Goal: Feedback & Contribution: Submit feedback/report problem

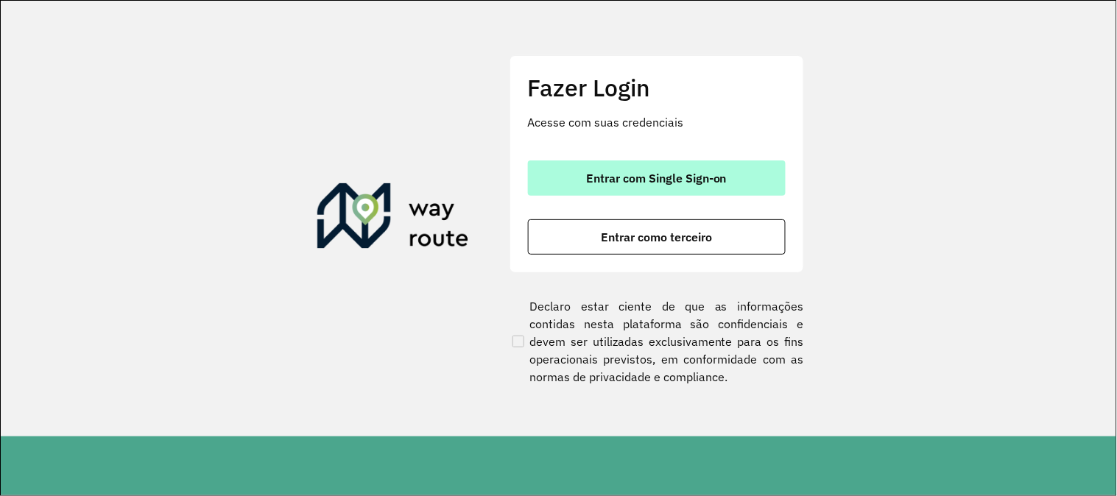
click at [627, 190] on button "Entrar com Single Sign-on" at bounding box center [657, 178] width 258 height 35
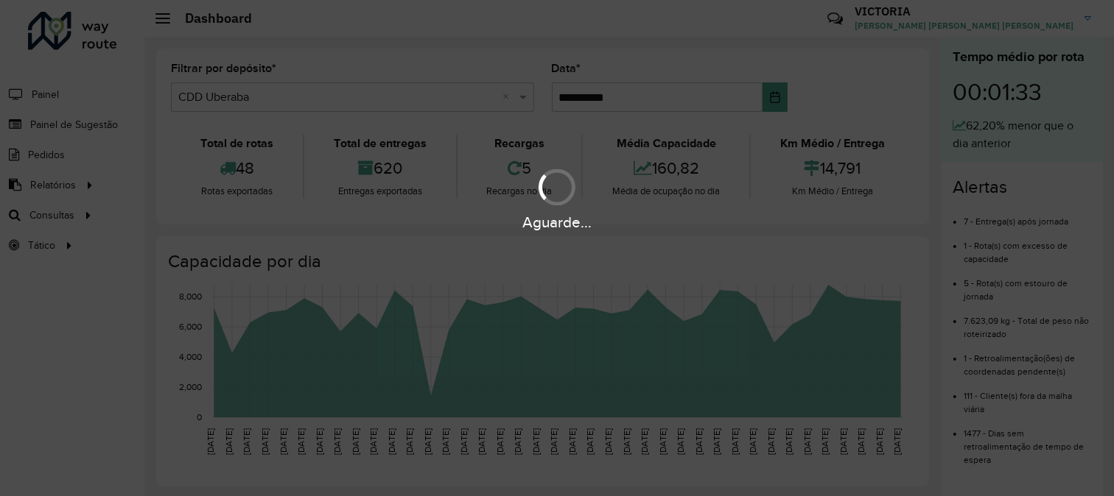
click at [83, 127] on div "Aguarde..." at bounding box center [557, 248] width 1114 height 496
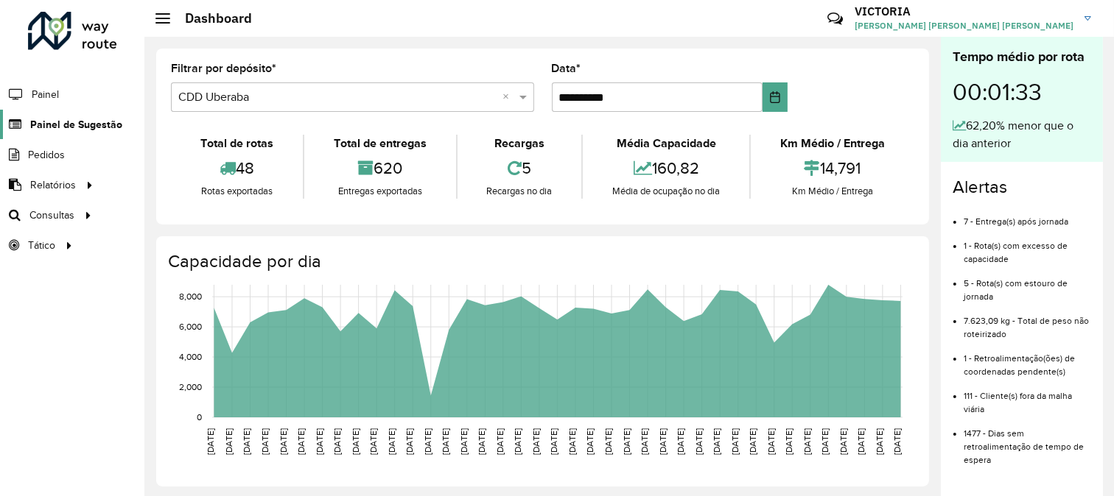
click at [83, 123] on span "Painel de Sugestão" at bounding box center [76, 124] width 92 height 15
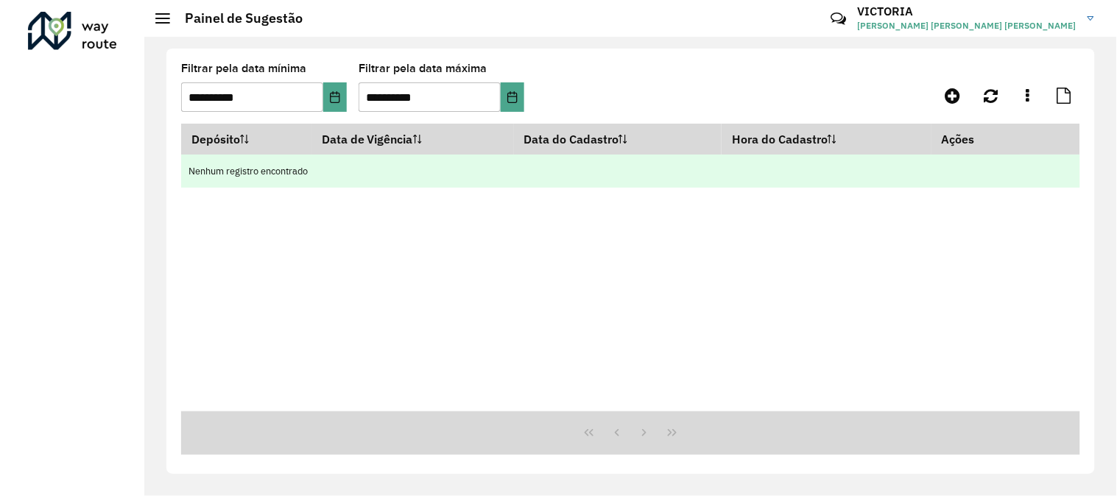
click at [962, 173] on td "Nenhum registro encontrado" at bounding box center [630, 171] width 899 height 33
click at [281, 174] on td "Nenhum registro encontrado" at bounding box center [630, 171] width 899 height 33
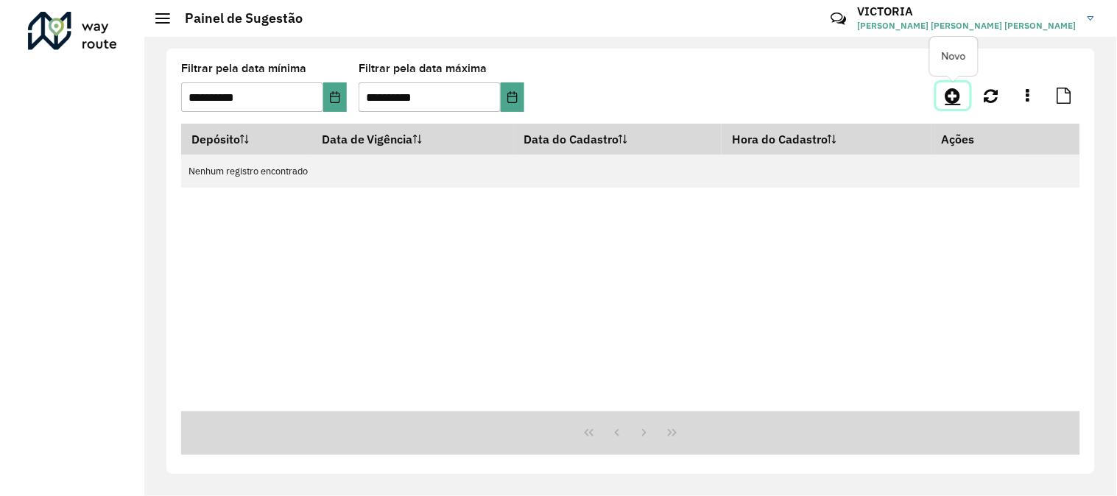
click at [949, 94] on icon at bounding box center [953, 96] width 15 height 18
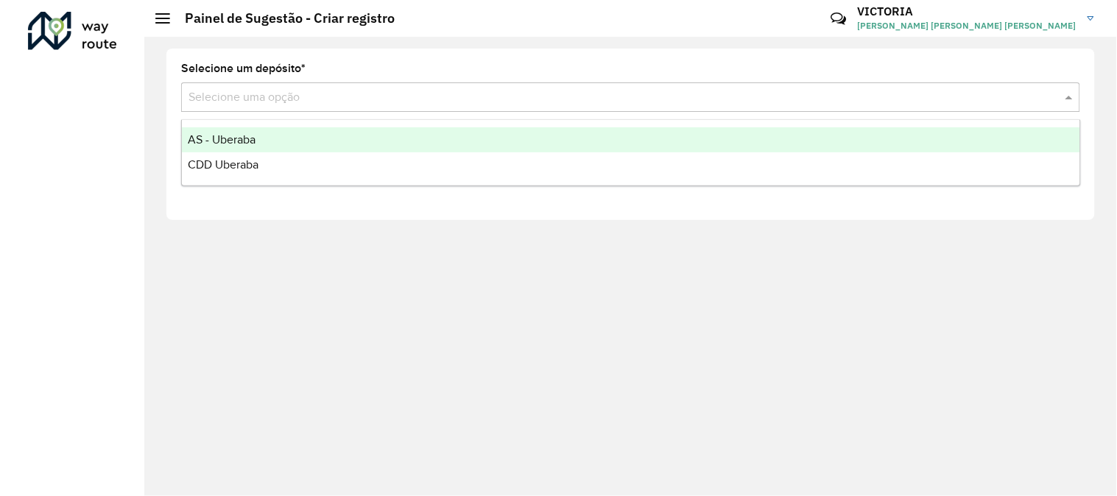
click at [531, 107] on div "Selecione uma opção" at bounding box center [630, 97] width 899 height 29
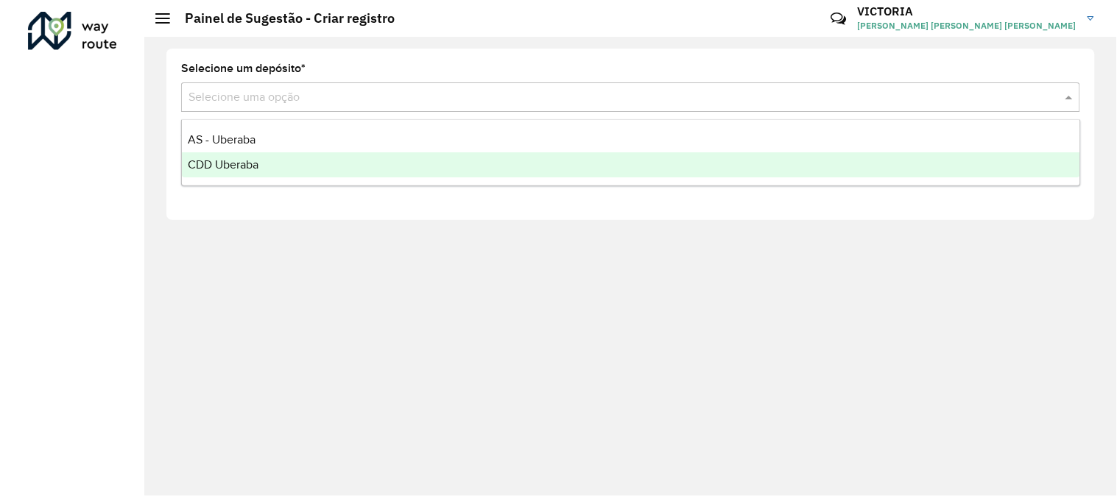
click at [502, 158] on div "CDD Uberaba" at bounding box center [631, 164] width 899 height 25
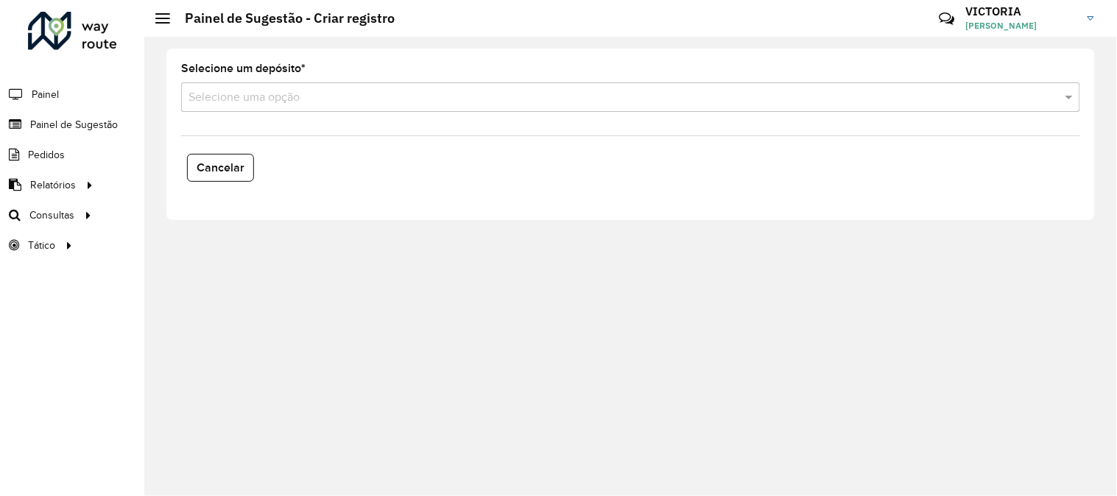
click at [312, 86] on div "Selecione uma opção" at bounding box center [630, 97] width 899 height 29
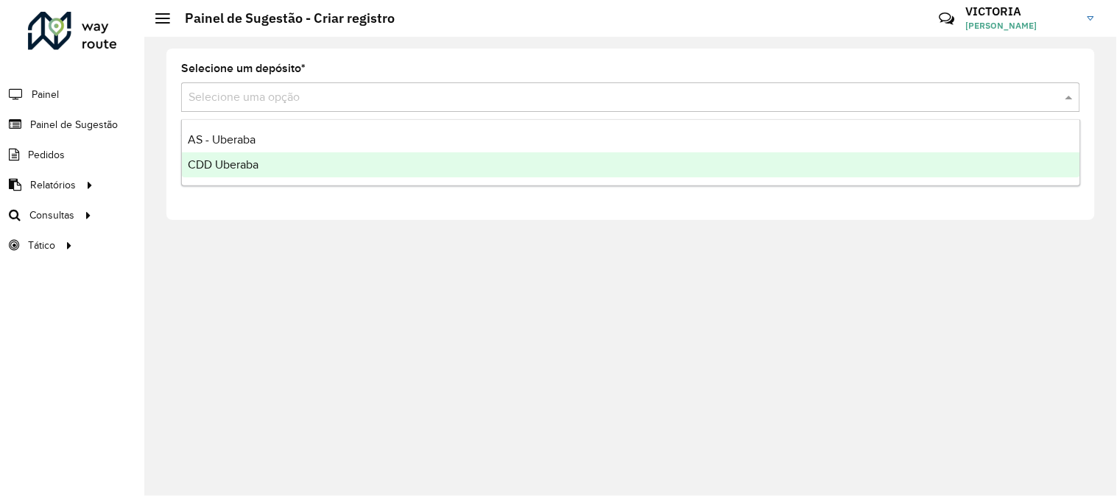
click at [302, 158] on div "CDD Uberaba" at bounding box center [631, 164] width 899 height 25
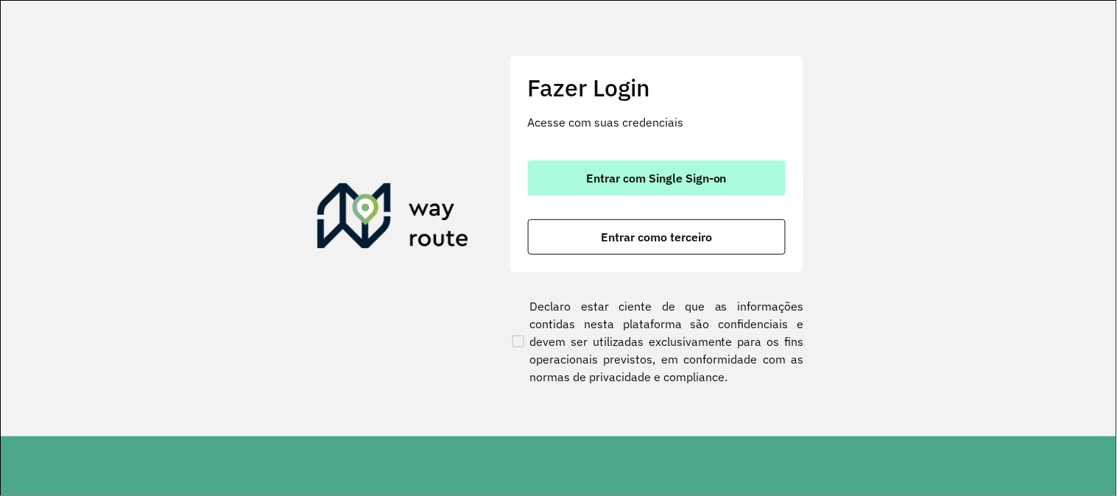
click at [624, 174] on span "Entrar com Single Sign-on" at bounding box center [656, 178] width 141 height 12
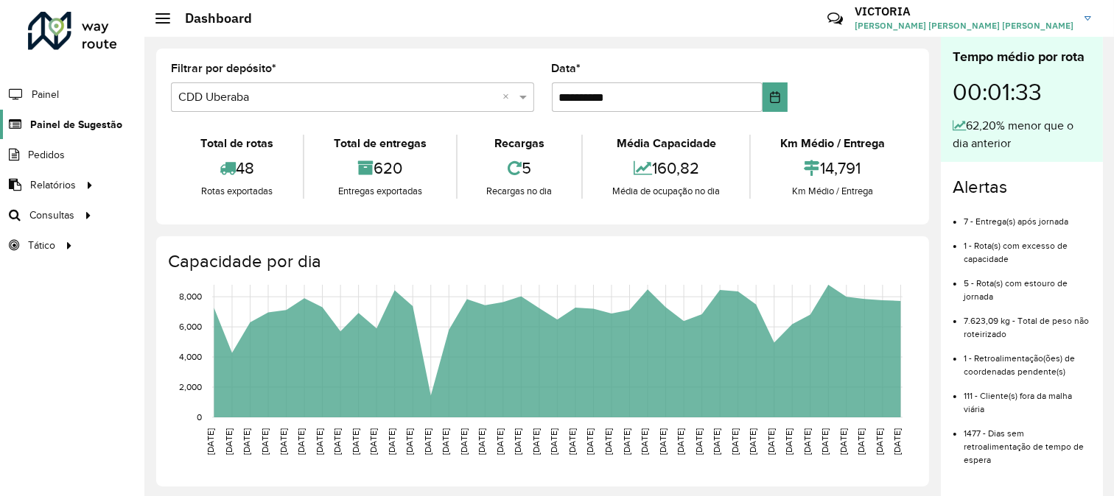
click at [104, 125] on span "Painel de Sugestão" at bounding box center [76, 124] width 92 height 15
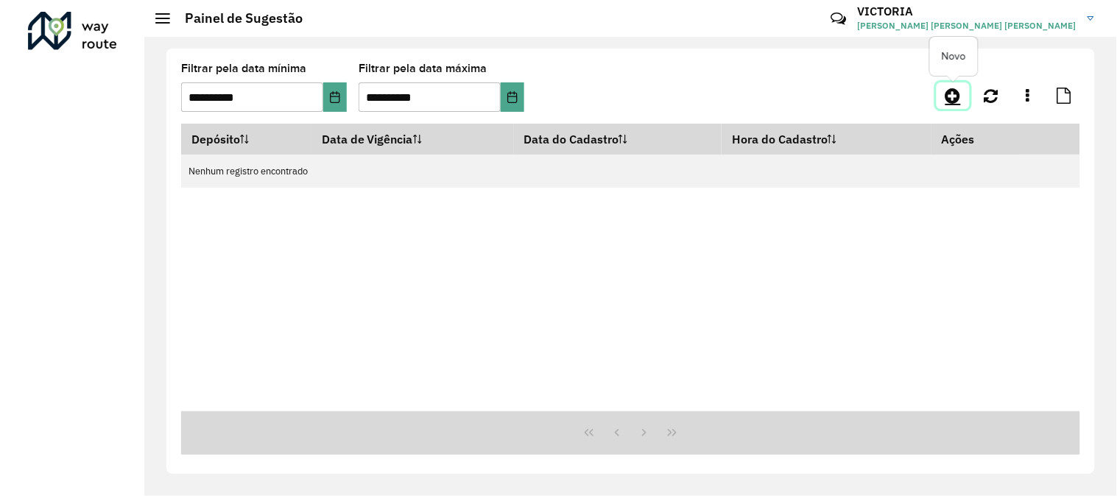
click at [958, 93] on icon at bounding box center [953, 96] width 15 height 18
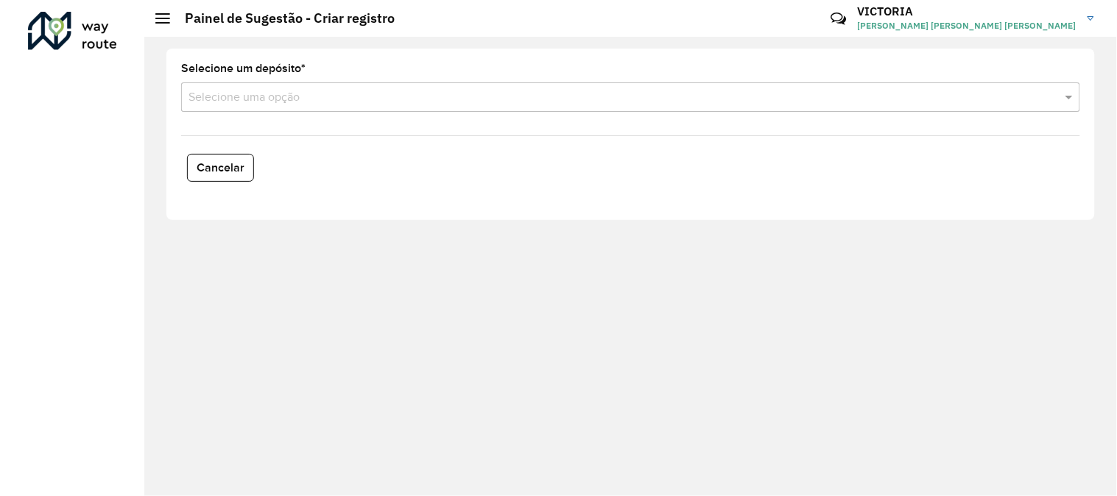
click at [481, 106] on div "Selecione uma opção" at bounding box center [630, 97] width 899 height 29
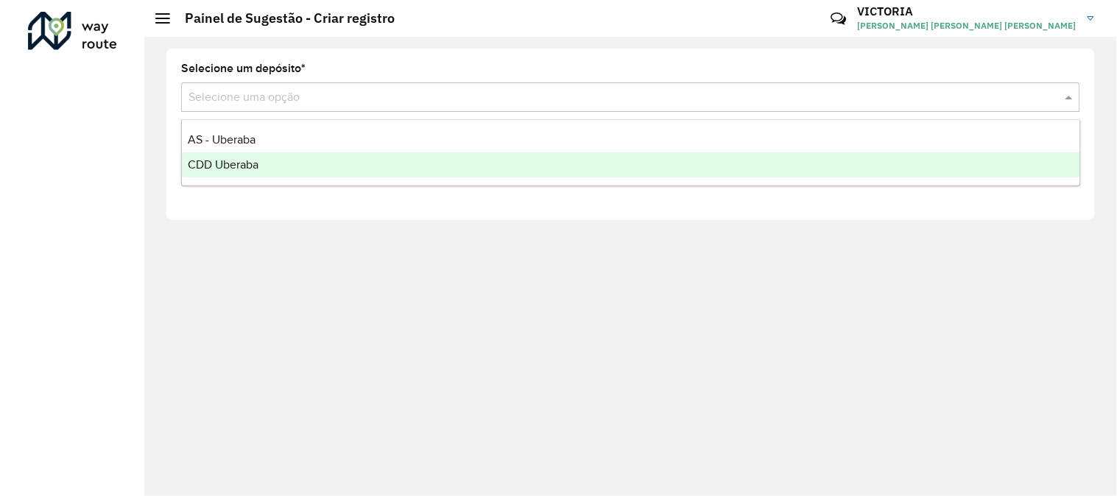
click at [446, 161] on div "CDD Uberaba" at bounding box center [631, 164] width 899 height 25
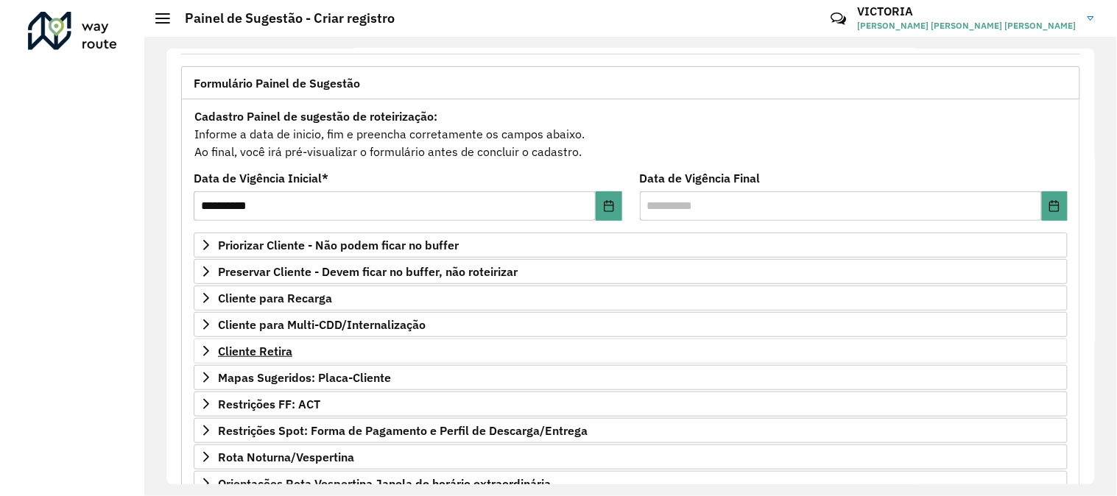
scroll to position [164, 0]
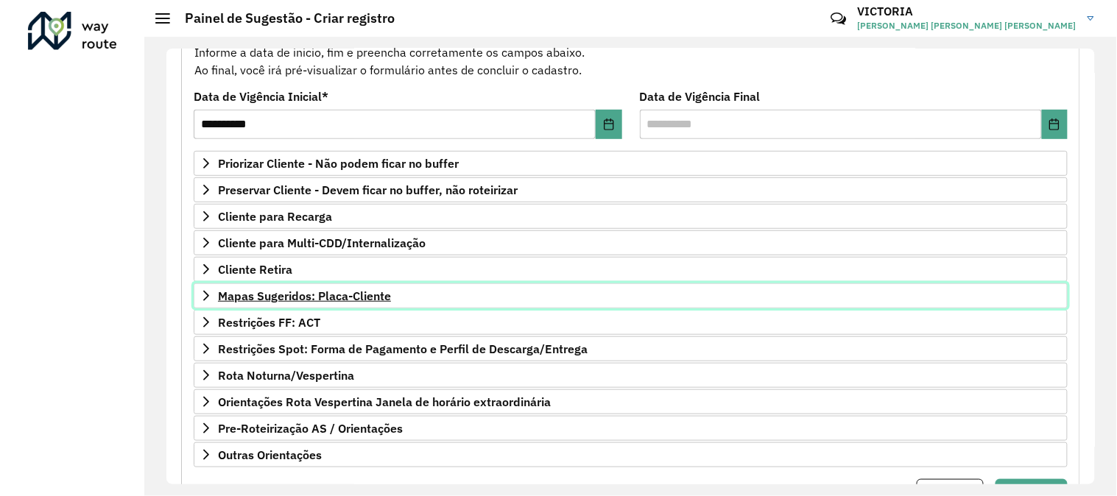
click at [381, 291] on span "Mapas Sugeridos: Placa-Cliente" at bounding box center [304, 296] width 173 height 12
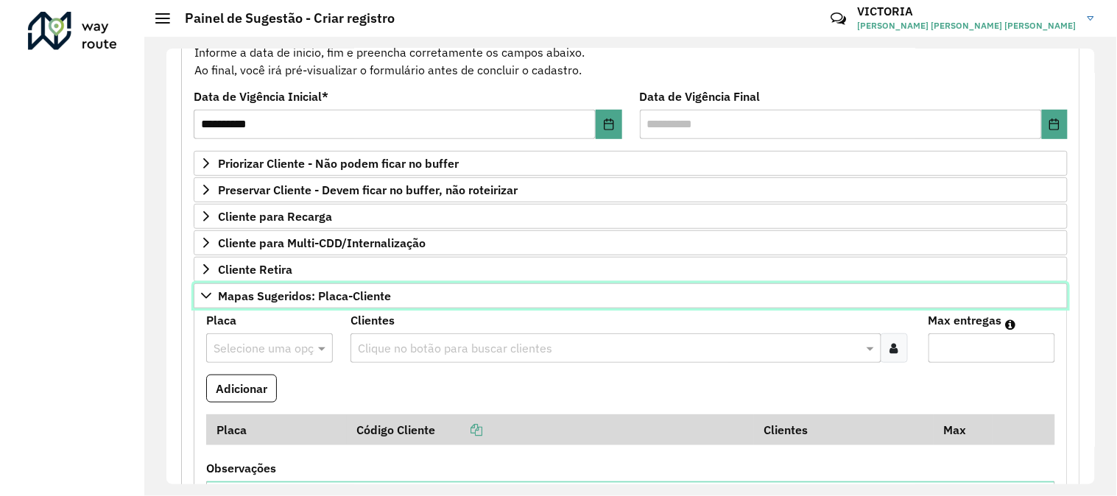
scroll to position [245, 0]
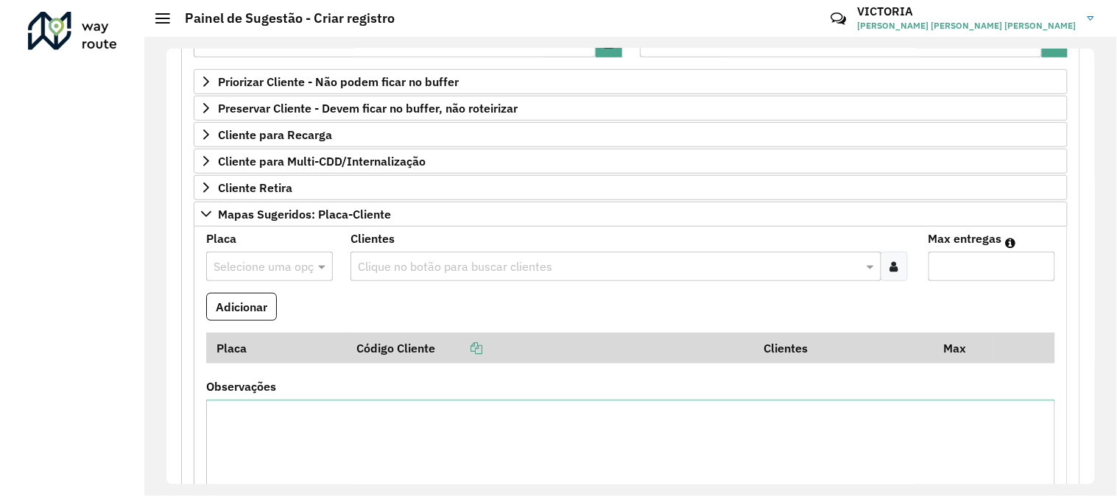
click at [886, 270] on div at bounding box center [894, 266] width 27 height 29
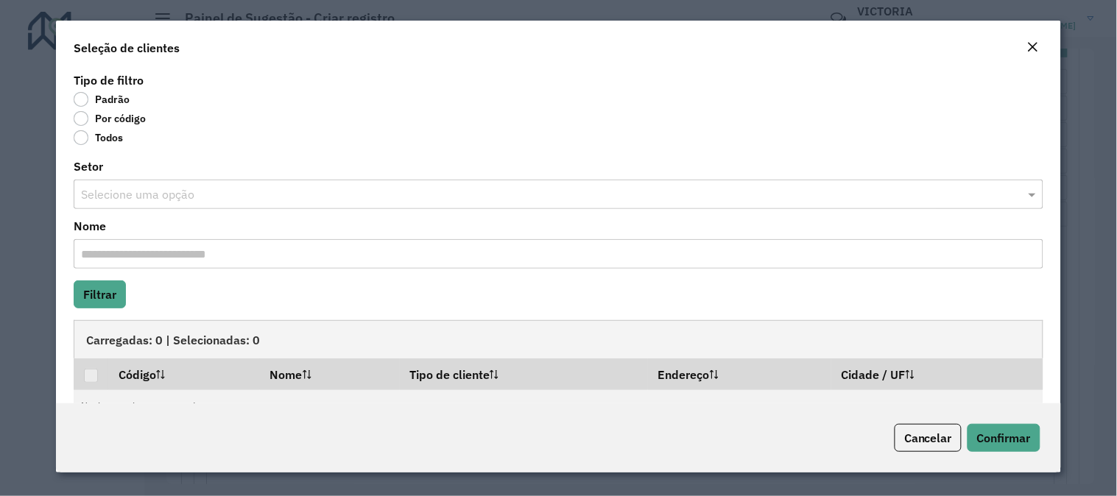
click at [85, 119] on label "Por código" at bounding box center [110, 118] width 72 height 15
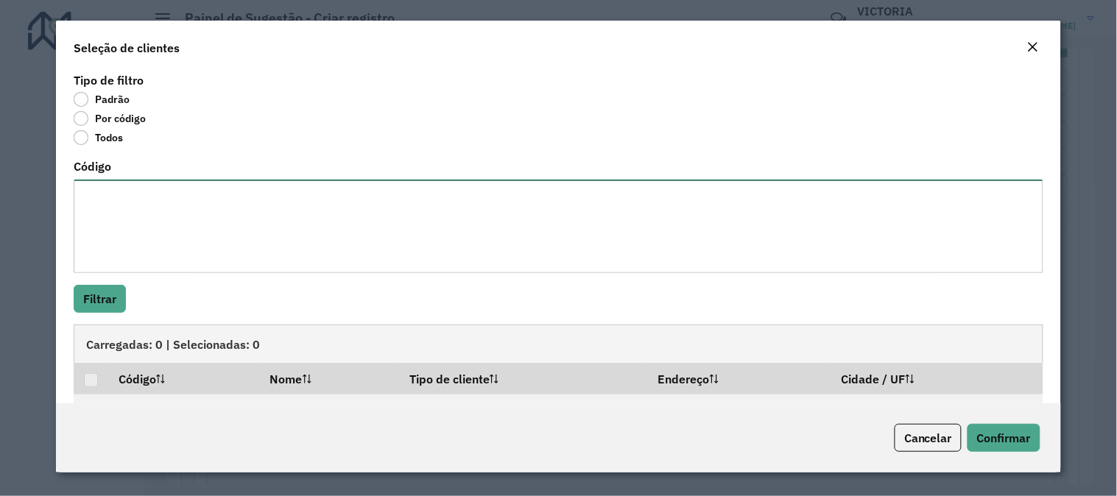
click at [144, 234] on textarea "Código" at bounding box center [559, 227] width 970 height 94
paste textarea "***** ***** ***** ***** ***** ***** ***** ***** ***** ***** ***** ***** ***** *…"
type textarea "***** ***** ***** ***** ***** ***** ***** ***** ***** ***** ***** ***** ***** *…"
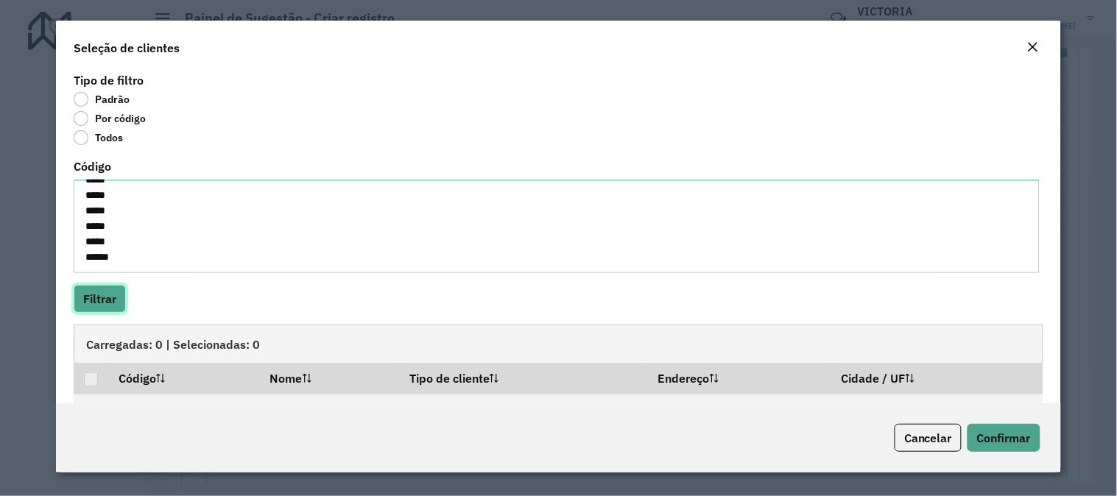
click at [100, 289] on button "Filtrar" at bounding box center [100, 299] width 52 height 28
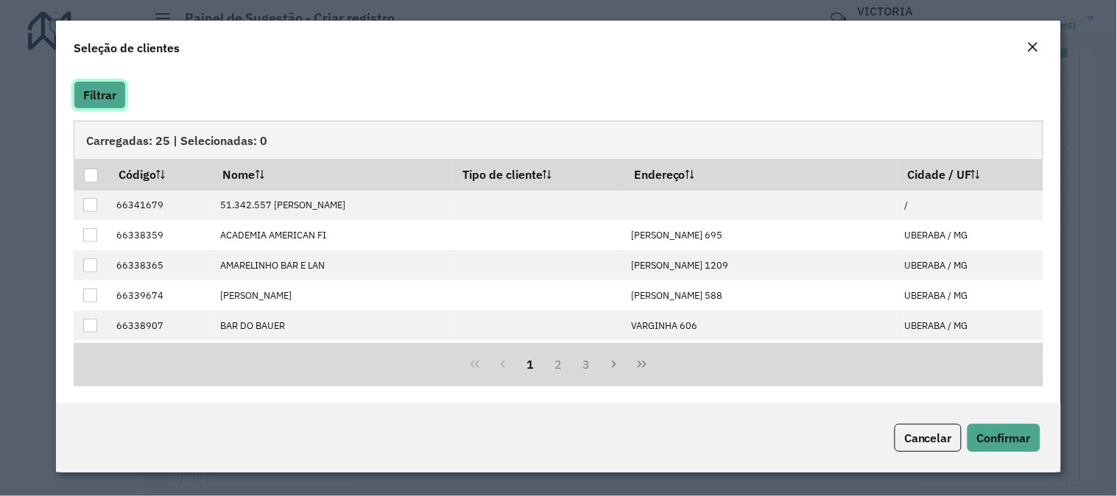
scroll to position [150, 0]
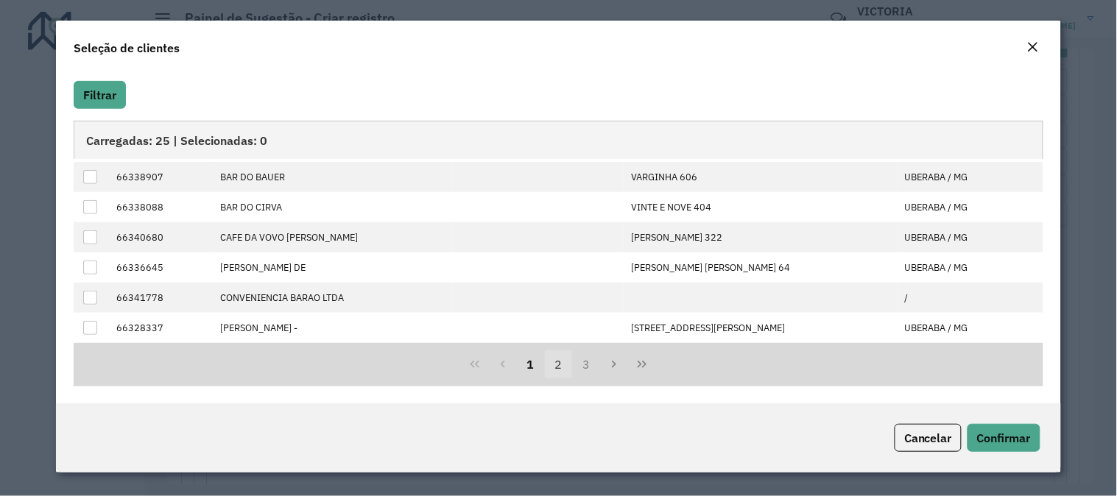
click at [550, 362] on button "2" at bounding box center [559, 365] width 28 height 28
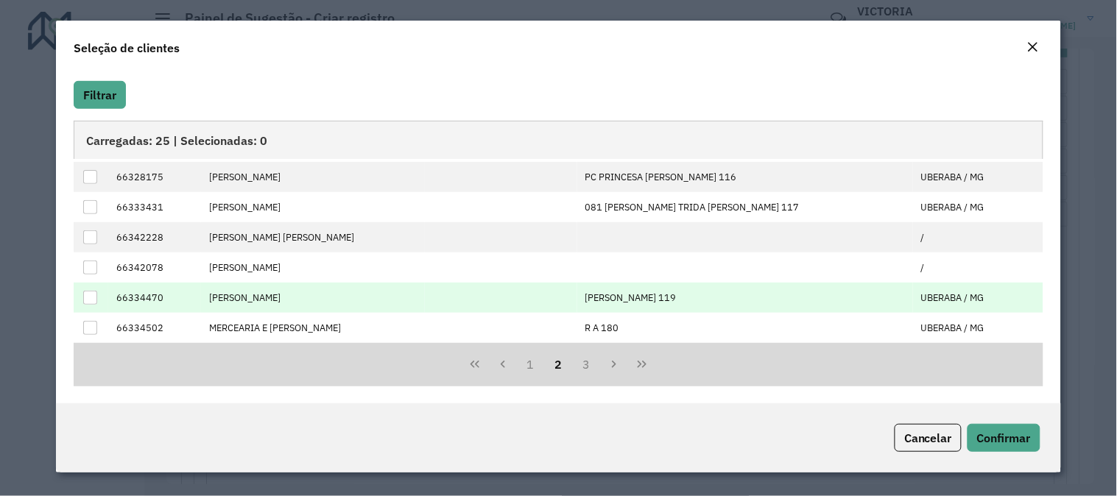
scroll to position [0, 0]
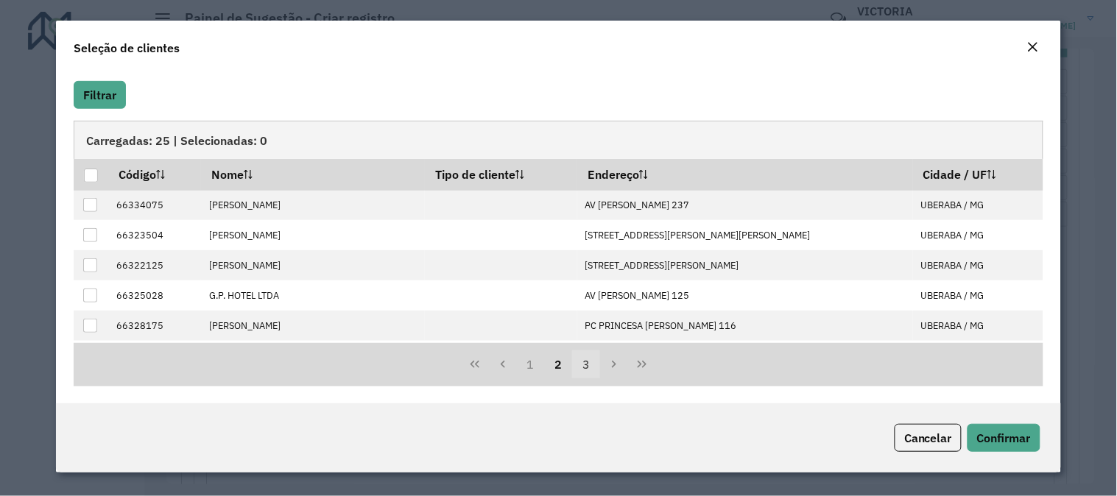
click at [575, 368] on button "3" at bounding box center [586, 365] width 28 height 28
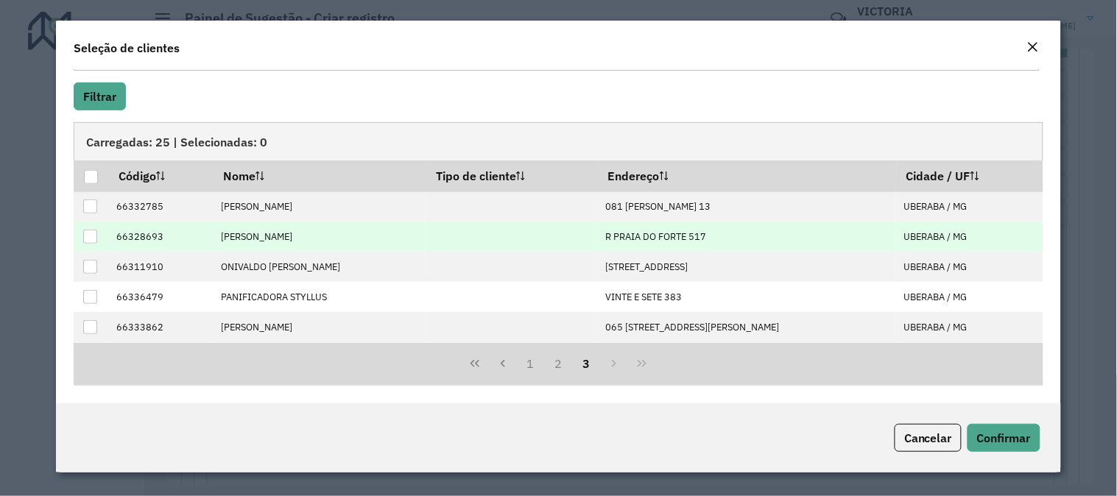
scroll to position [203, 0]
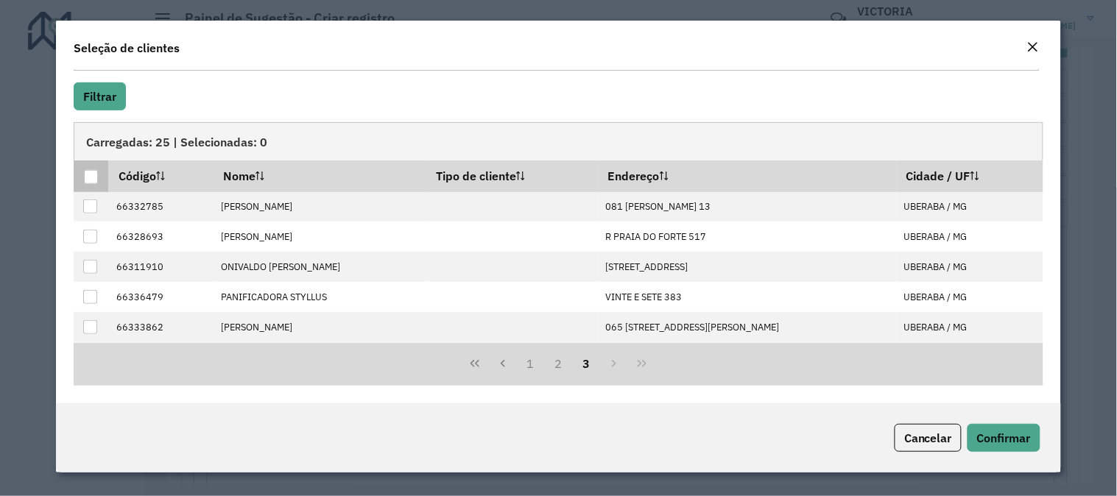
click at [89, 174] on div at bounding box center [91, 177] width 14 height 14
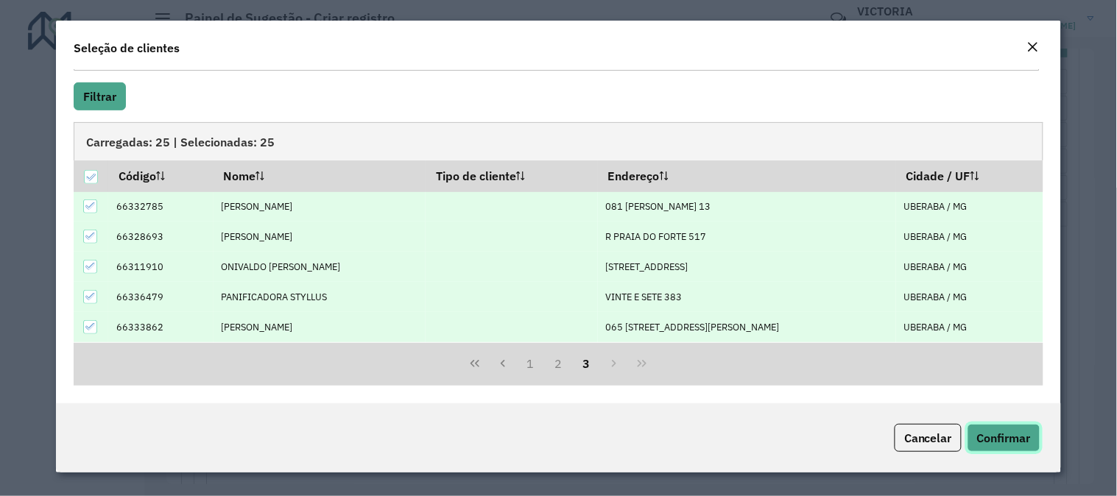
click at [994, 442] on span "Confirmar" at bounding box center [1004, 438] width 54 height 15
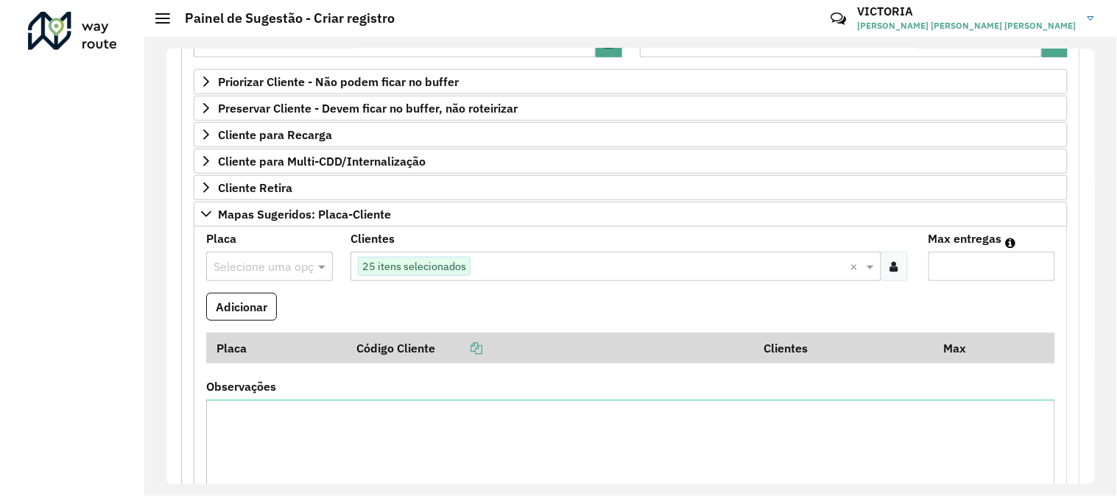
click at [282, 268] on input "text" at bounding box center [255, 268] width 83 height 18
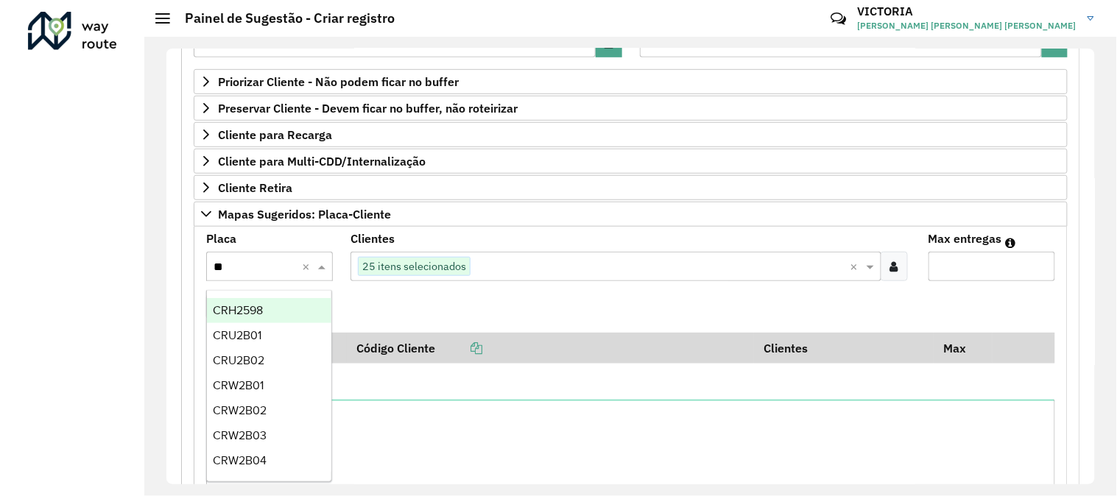
type input "***"
click at [275, 325] on div "CRU2B02" at bounding box center [269, 335] width 124 height 25
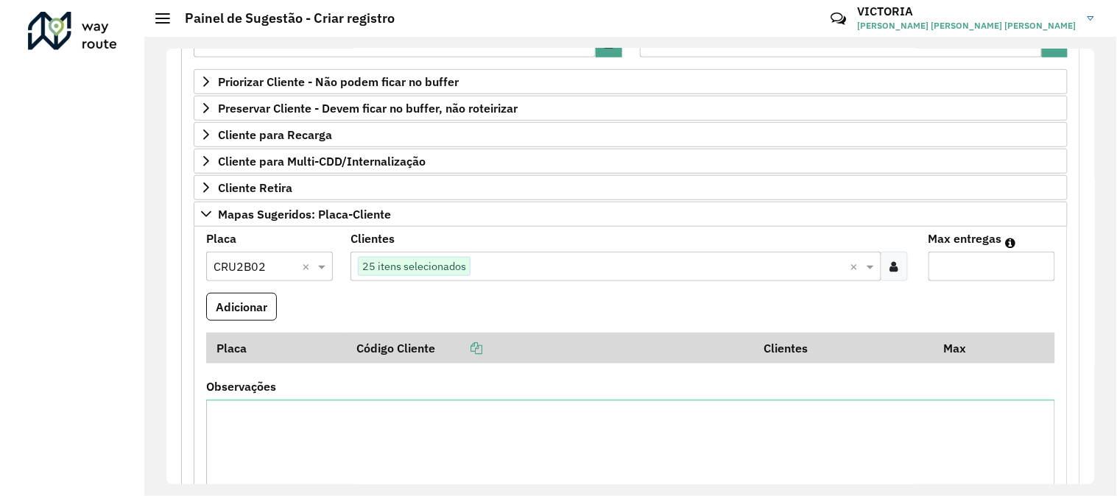
click at [974, 267] on input "Max entregas" at bounding box center [992, 266] width 127 height 29
type input "**"
click at [254, 313] on button "Adicionar" at bounding box center [241, 307] width 71 height 28
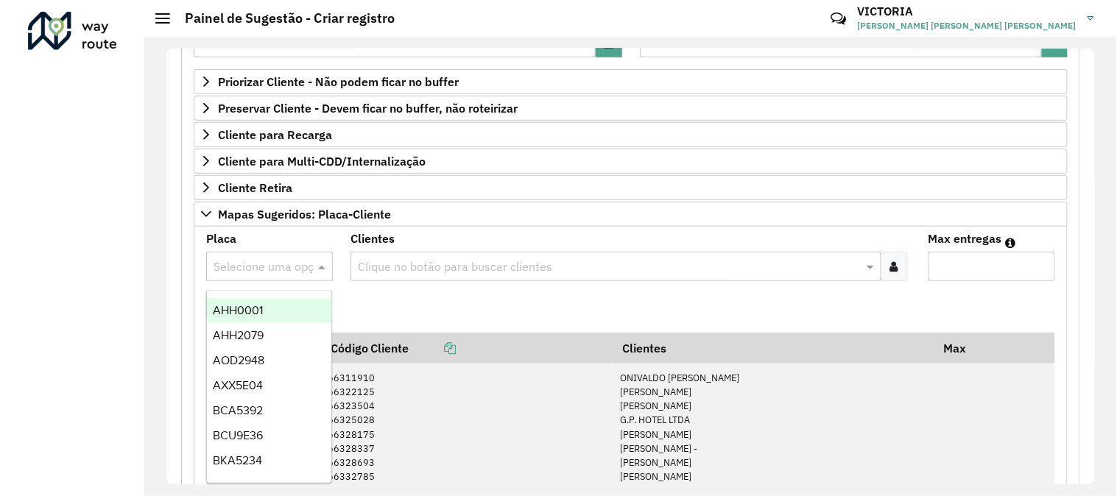
click at [269, 262] on input "text" at bounding box center [255, 268] width 83 height 18
type input "***"
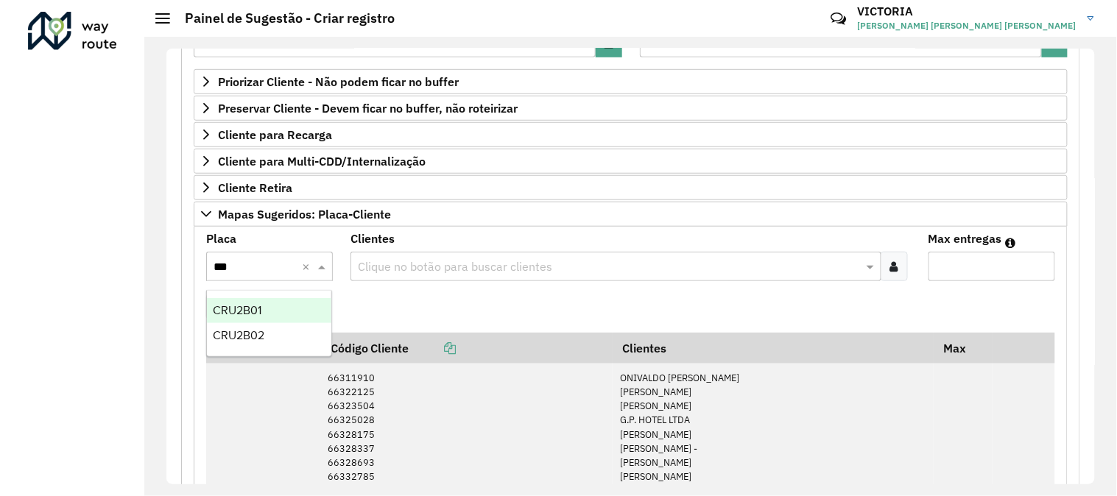
click at [283, 314] on div "CRU2B01" at bounding box center [269, 310] width 124 height 25
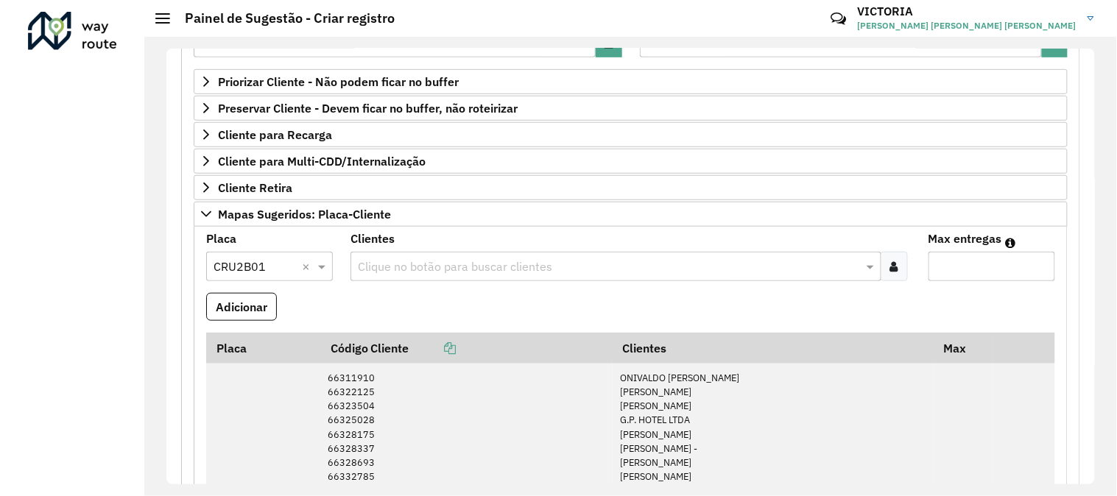
click at [892, 271] on icon at bounding box center [895, 267] width 8 height 12
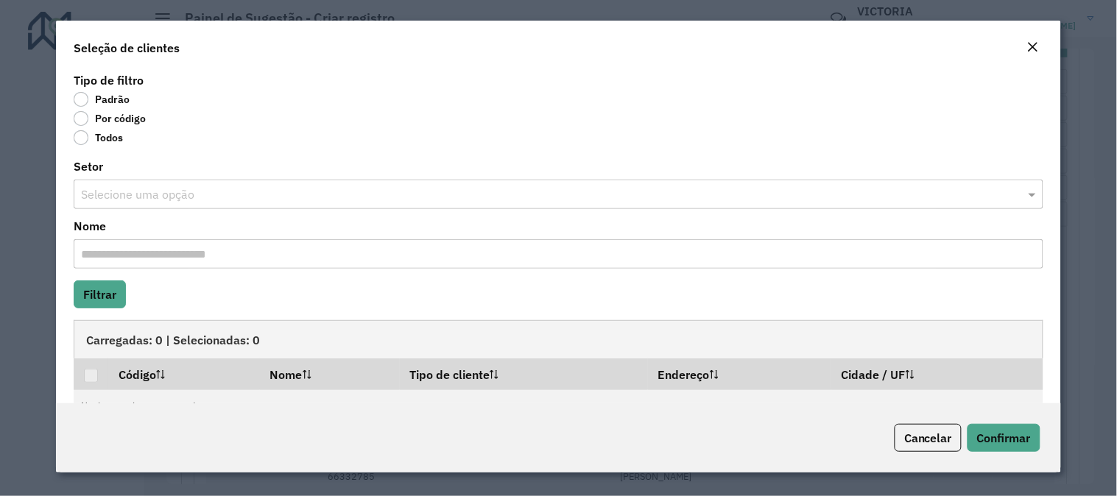
click at [91, 125] on label "Por código" at bounding box center [110, 118] width 72 height 15
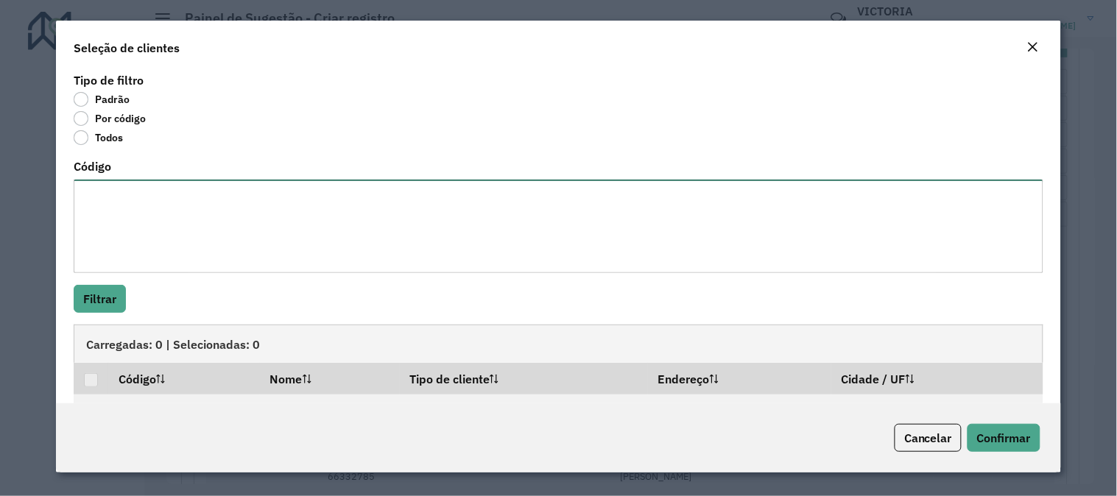
click at [152, 238] on textarea "Código" at bounding box center [559, 227] width 970 height 94
paste textarea "***** ***** ***** ***** ***** ***** ***** ***** ***** ***** ***** ***** ***** *…"
type textarea "***** ***** ***** ***** ***** ***** ***** ***** ***** ***** ***** ***** ***** *…"
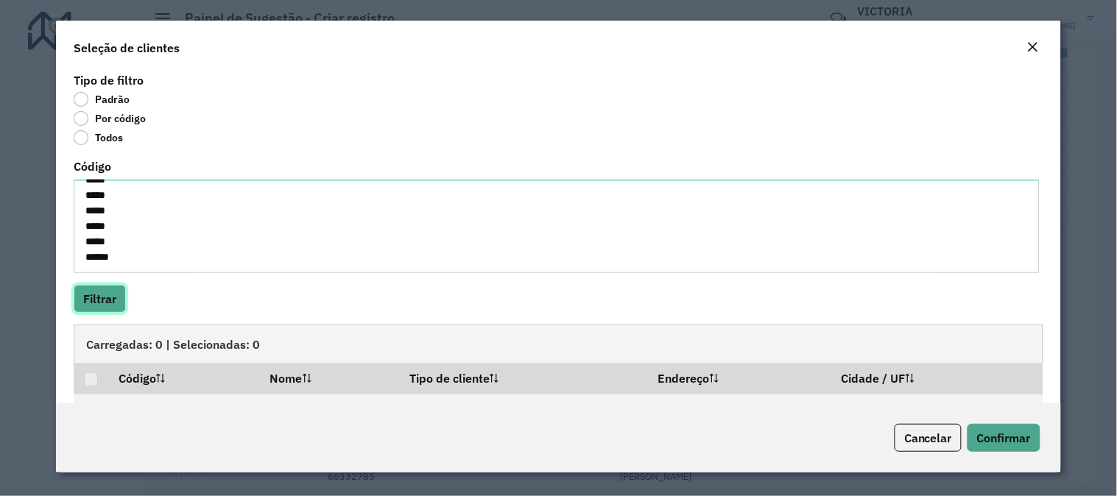
click at [112, 307] on button "Filtrar" at bounding box center [100, 299] width 52 height 28
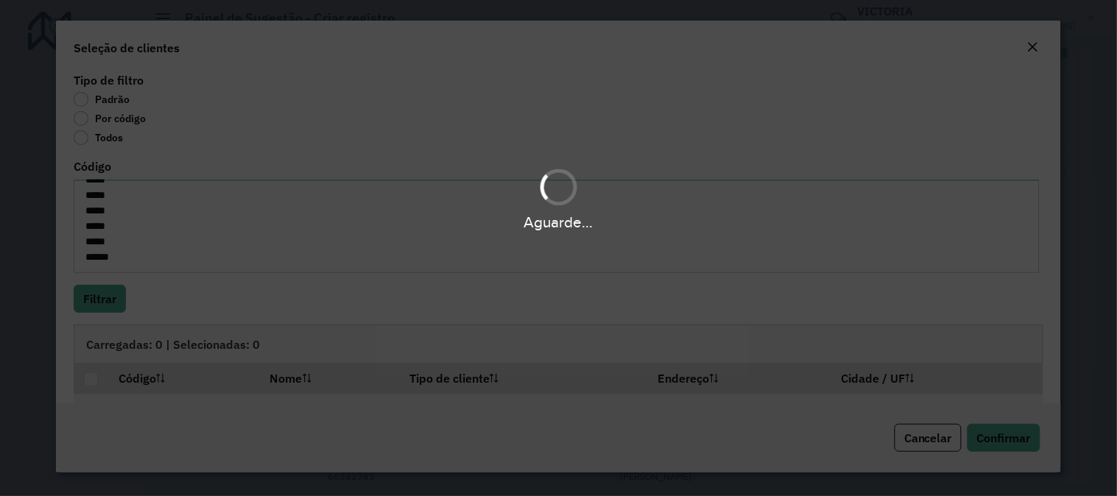
click at [741, 186] on div "Aguarde..." at bounding box center [558, 199] width 1117 height 70
click at [877, 239] on div "Aguarde..." at bounding box center [558, 248] width 1117 height 496
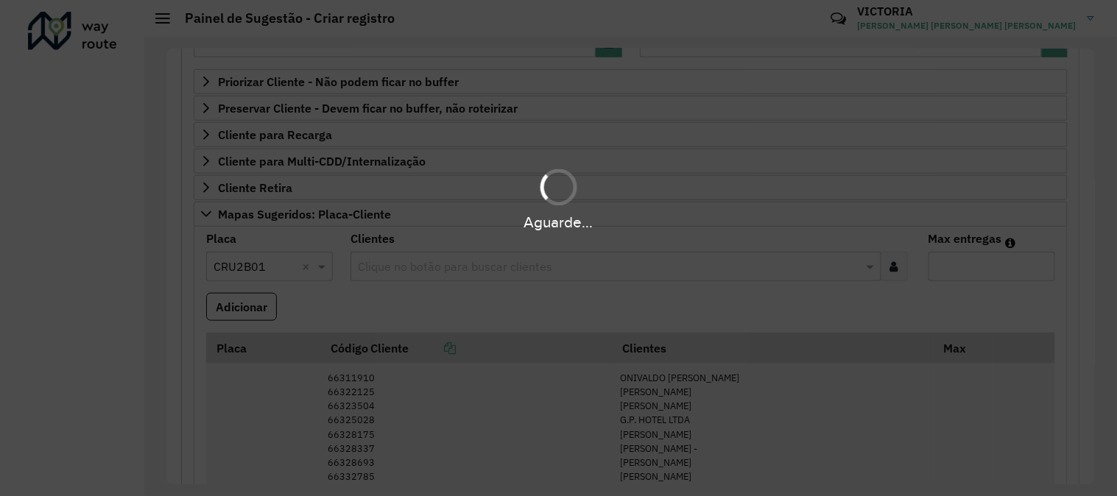
click at [352, 420] on div "Aguarde..." at bounding box center [558, 248] width 1117 height 496
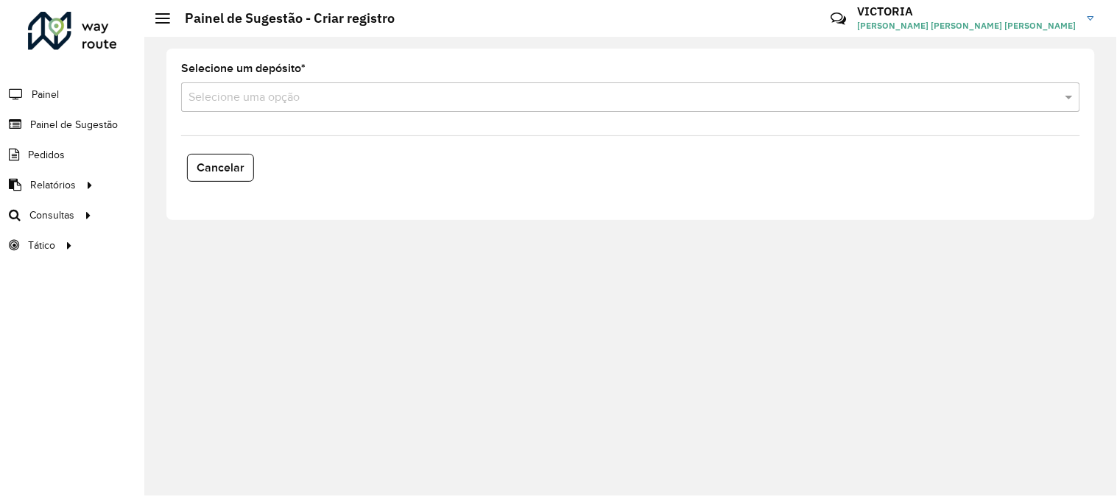
click at [477, 102] on input "text" at bounding box center [616, 98] width 855 height 18
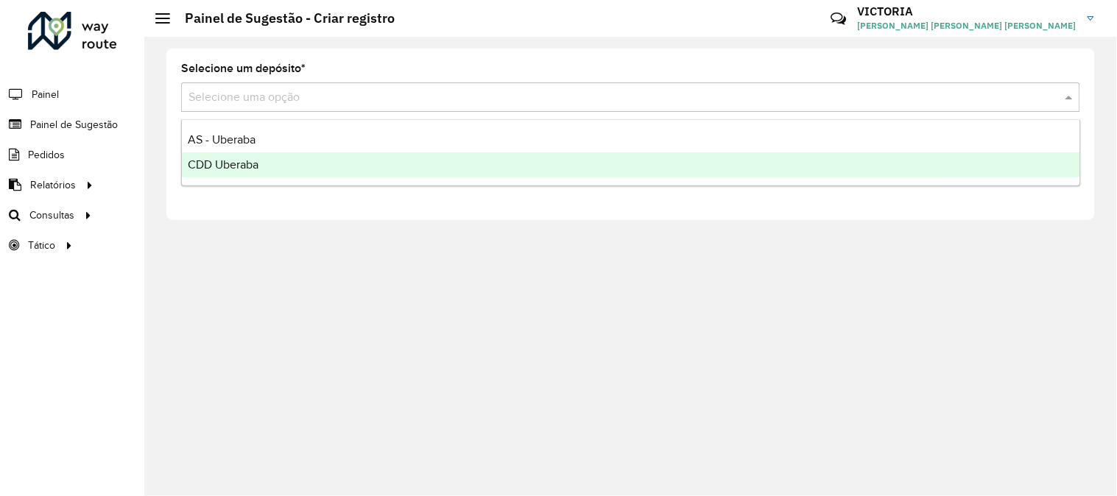
click at [442, 162] on div "CDD Uberaba" at bounding box center [631, 164] width 899 height 25
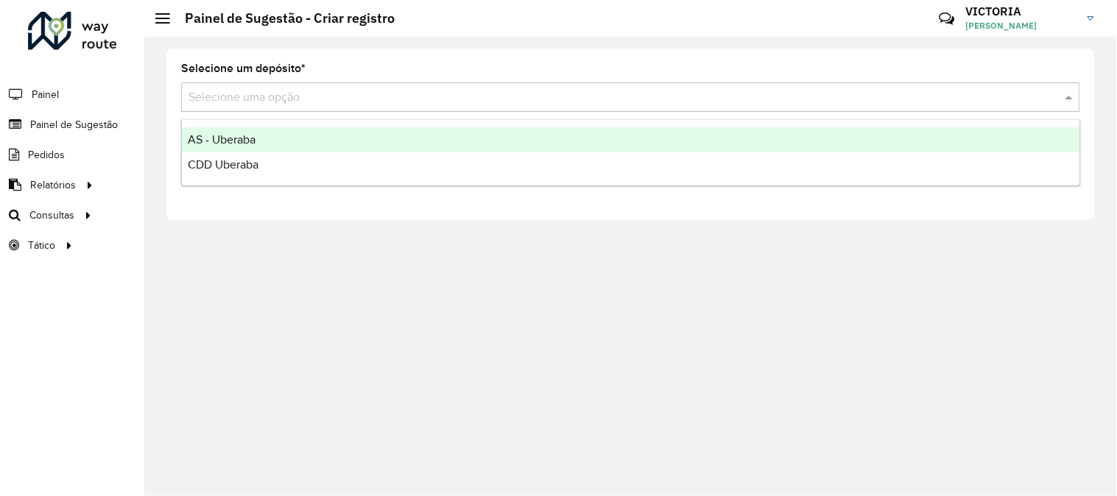
click at [321, 98] on input "text" at bounding box center [616, 98] width 855 height 18
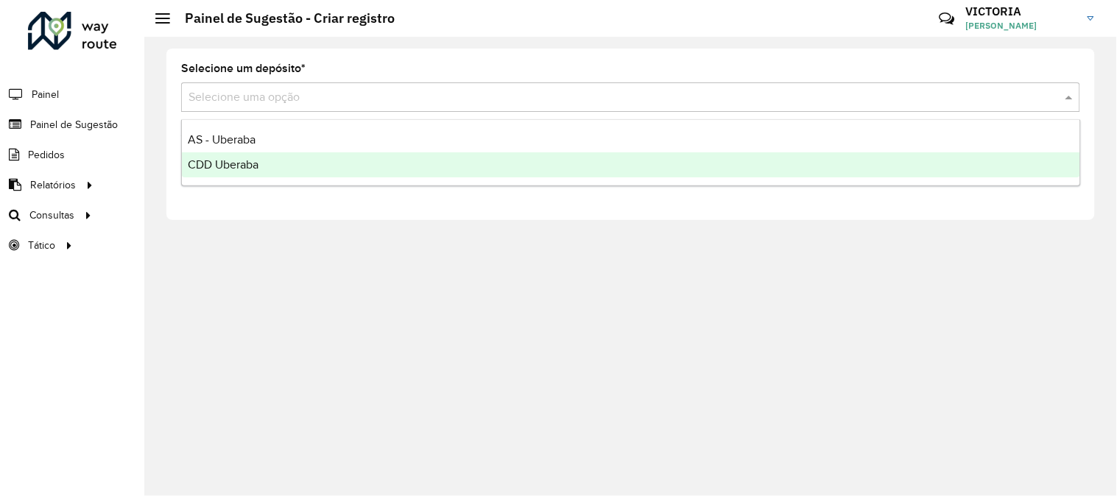
click at [327, 153] on div "CDD Uberaba" at bounding box center [631, 164] width 899 height 25
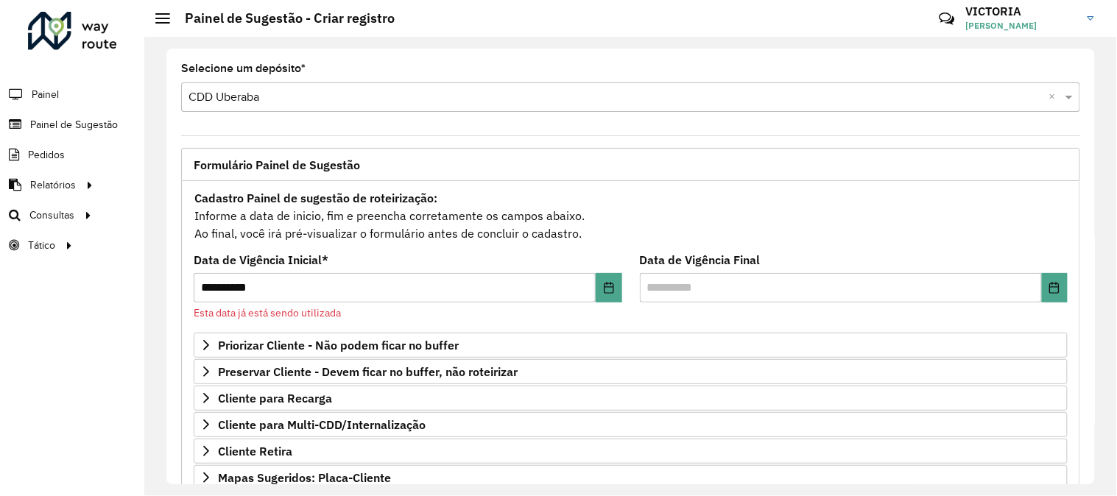
scroll to position [245, 0]
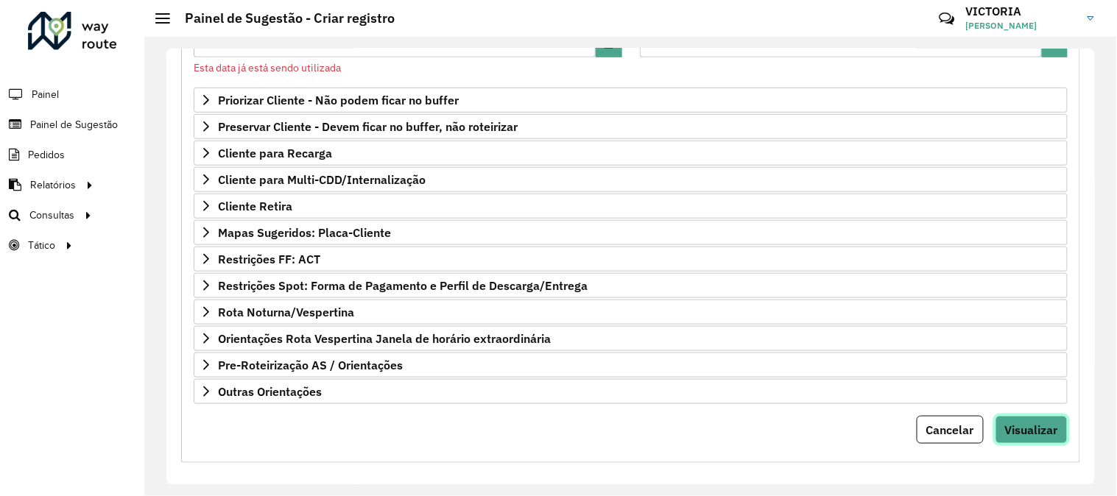
click at [1027, 438] on span "Visualizar" at bounding box center [1031, 430] width 53 height 15
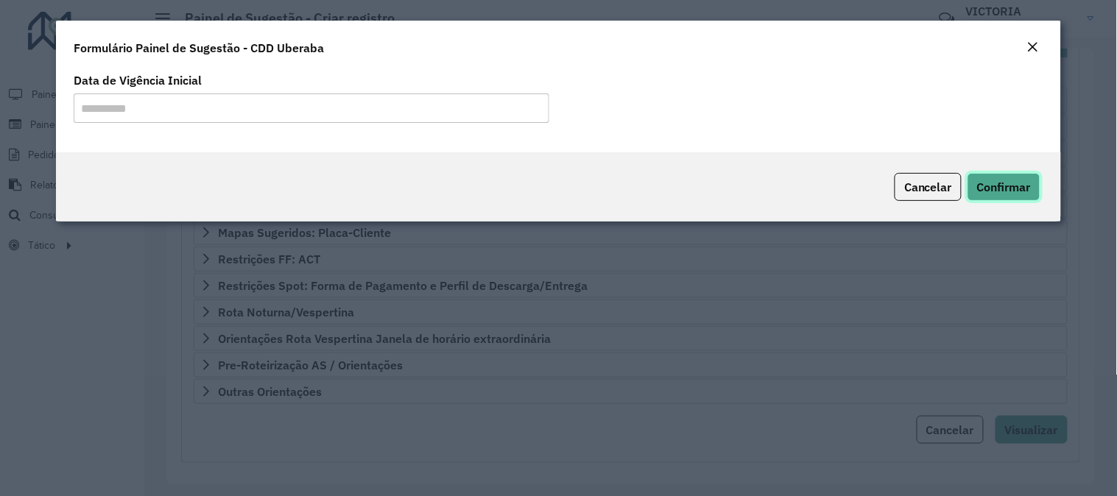
click at [1012, 192] on span "Confirmar" at bounding box center [1004, 187] width 54 height 15
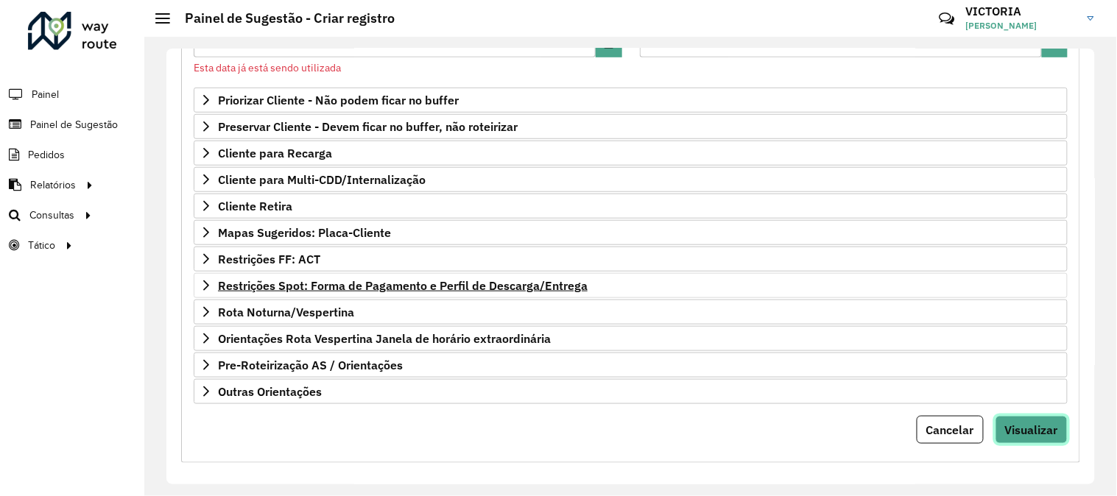
scroll to position [0, 0]
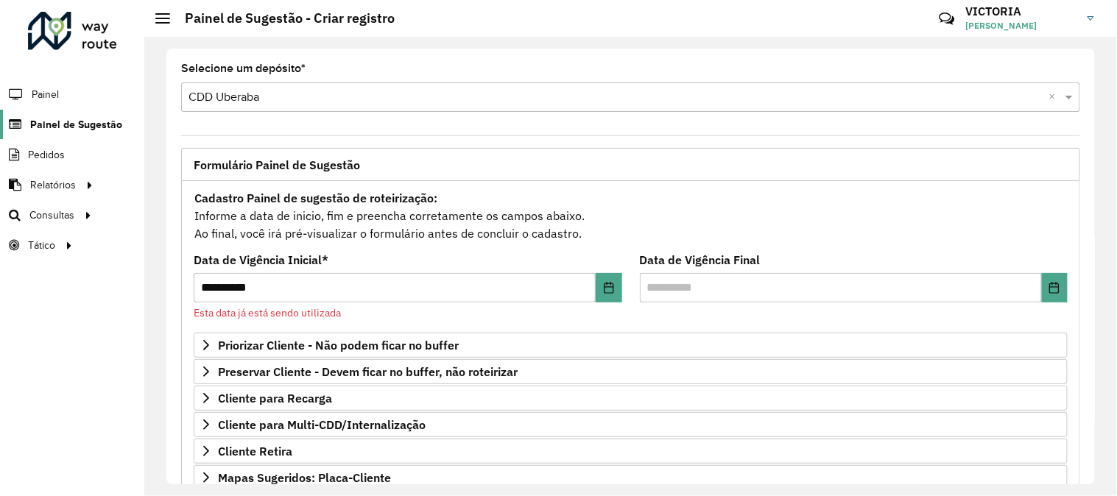
click at [98, 119] on span "Painel de Sugestão" at bounding box center [76, 124] width 92 height 15
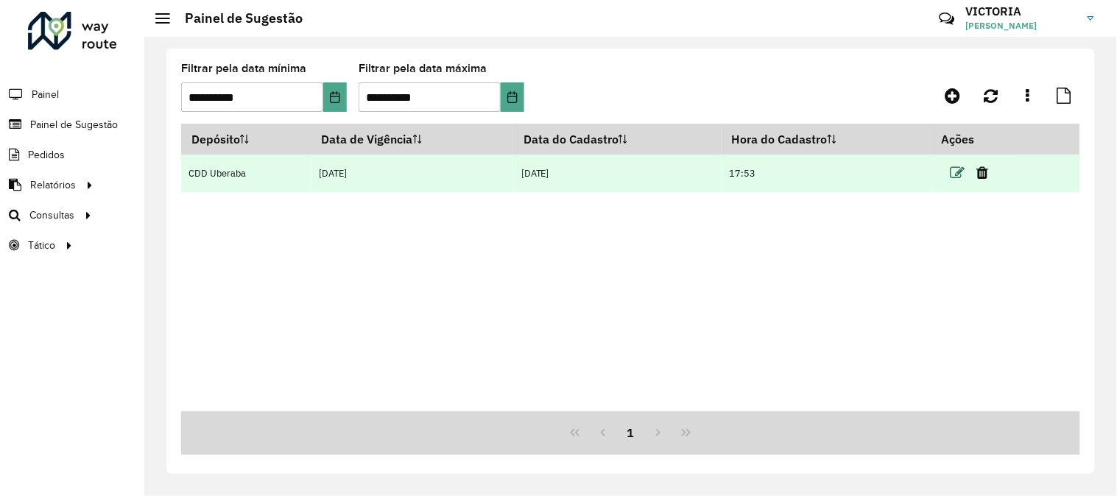
click at [963, 175] on icon at bounding box center [958, 173] width 15 height 15
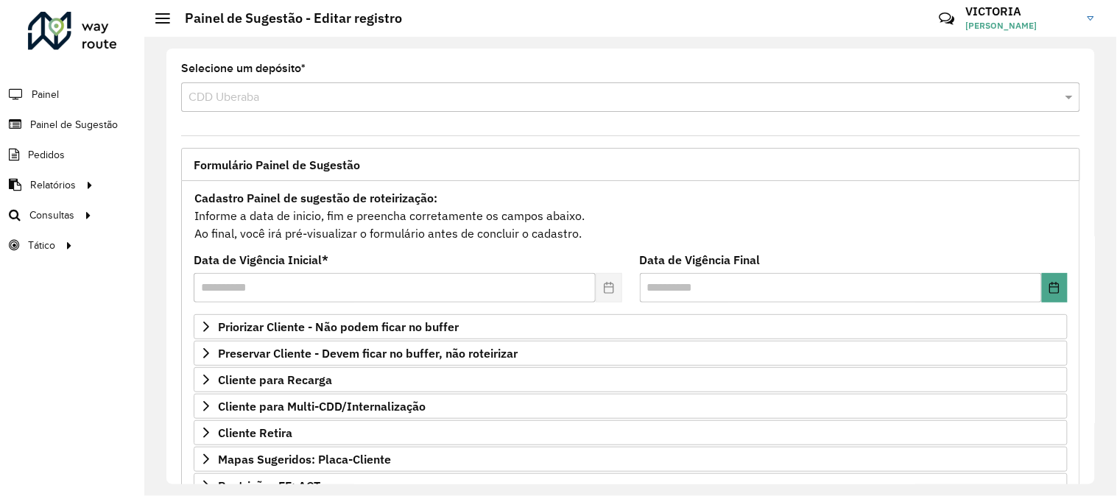
scroll to position [239, 0]
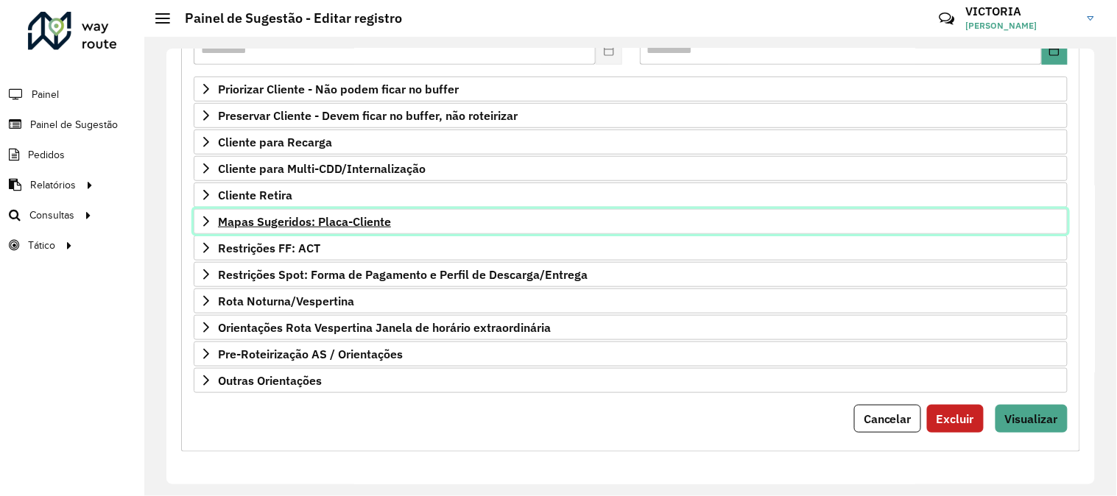
click at [362, 216] on span "Mapas Sugeridos: Placa-Cliente" at bounding box center [304, 222] width 173 height 12
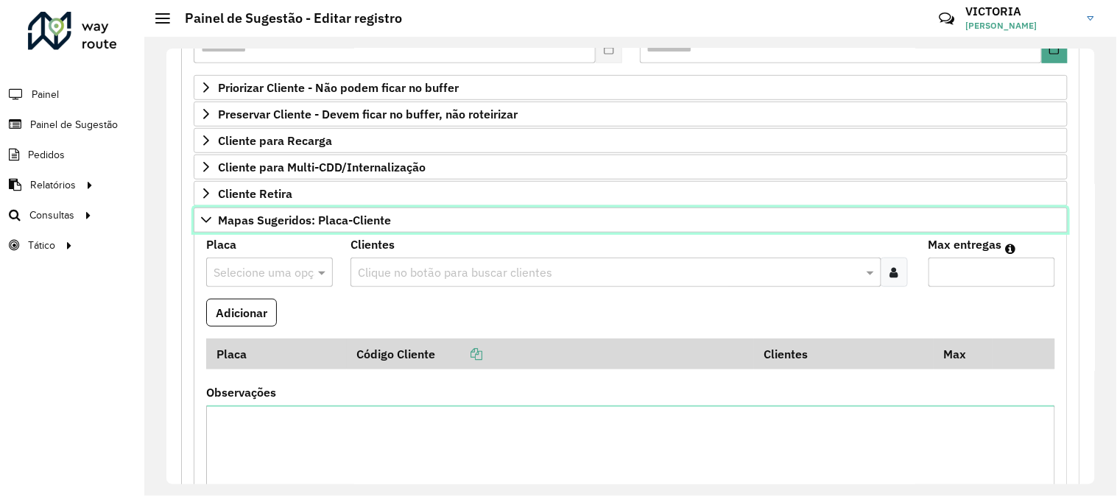
scroll to position [485, 0]
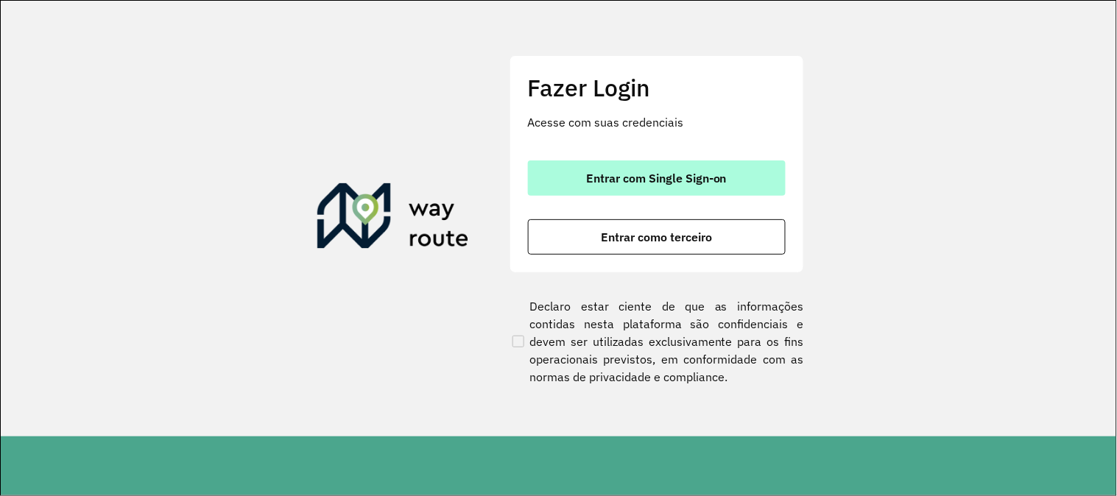
click at [717, 190] on button "Entrar com Single Sign-on" at bounding box center [657, 178] width 258 height 35
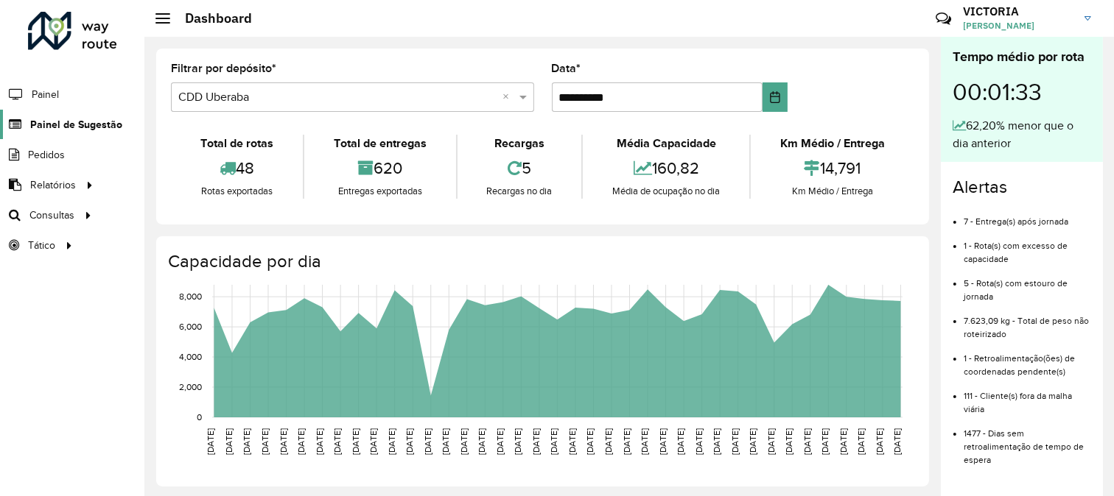
click at [99, 127] on span "Painel de Sugestão" at bounding box center [76, 124] width 92 height 15
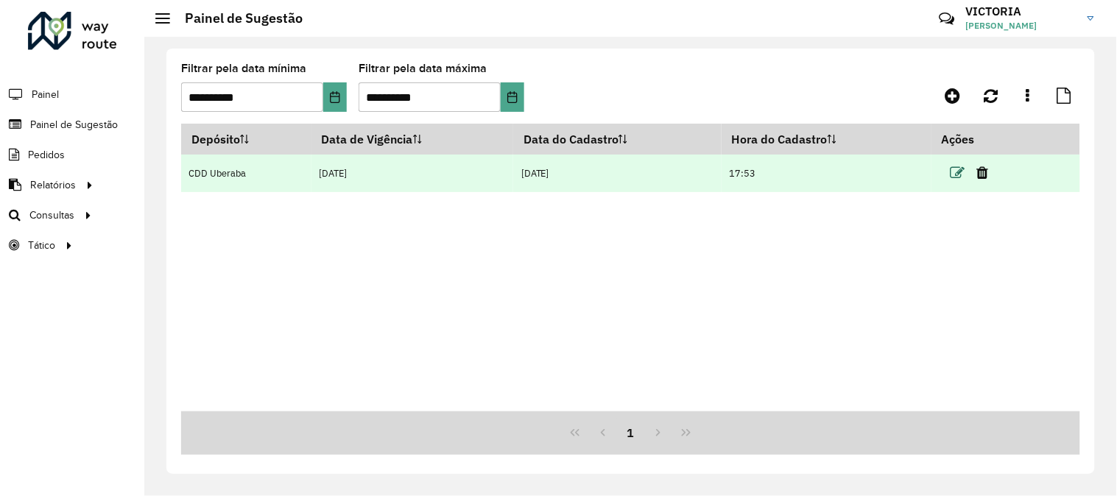
click at [961, 174] on icon at bounding box center [958, 173] width 15 height 15
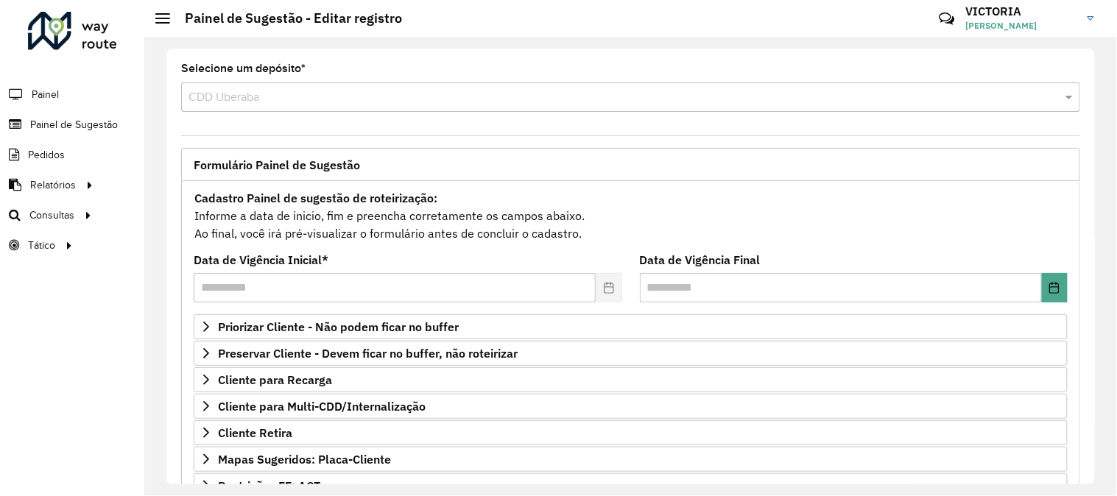
scroll to position [164, 0]
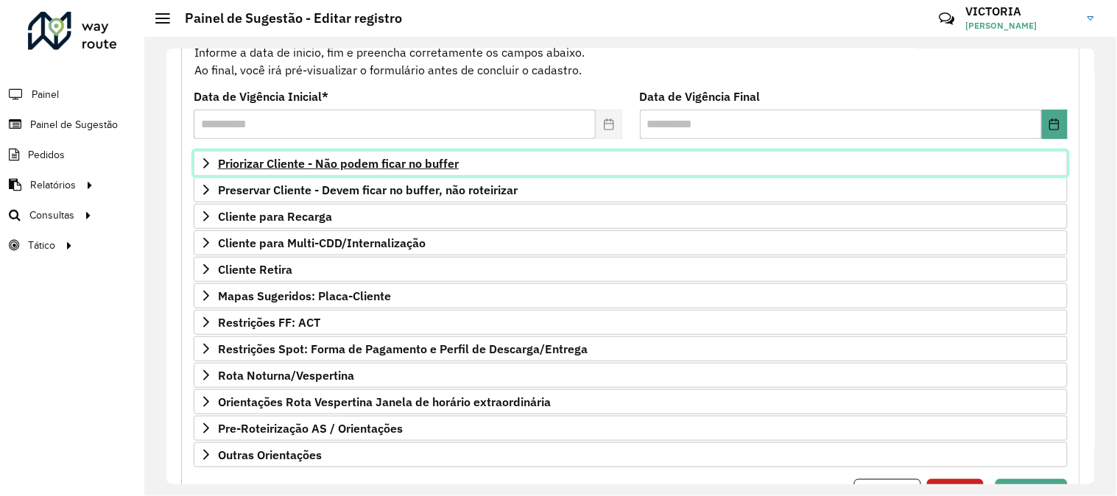
click at [394, 172] on link "Priorizar Cliente - Não podem ficar no buffer" at bounding box center [631, 163] width 874 height 25
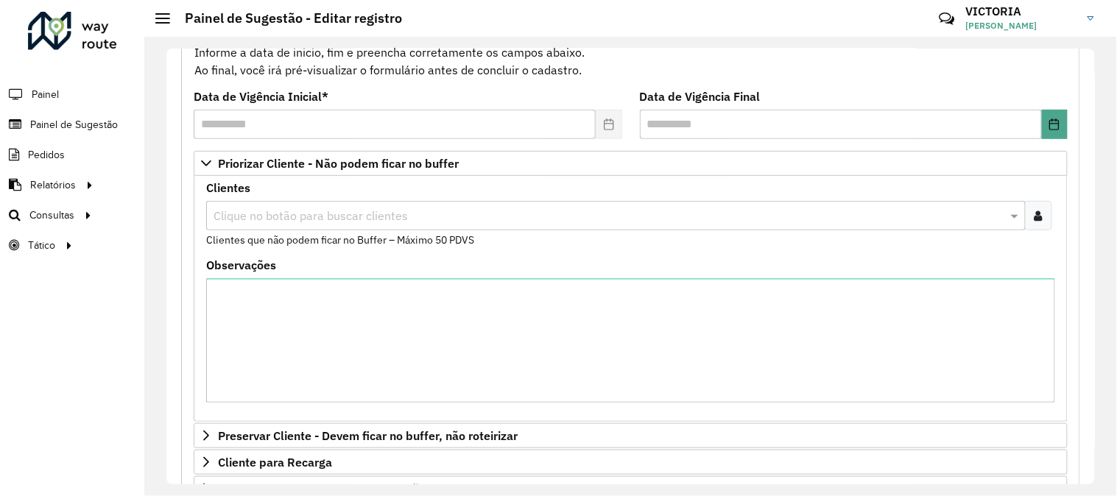
click at [1039, 221] on icon at bounding box center [1039, 216] width 8 height 12
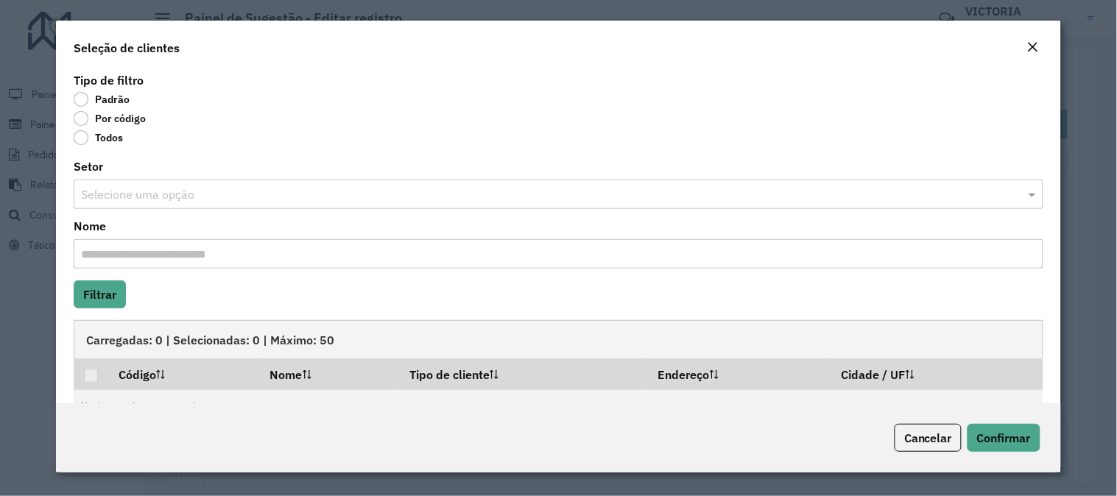
click at [83, 119] on label "Por código" at bounding box center [110, 118] width 72 height 15
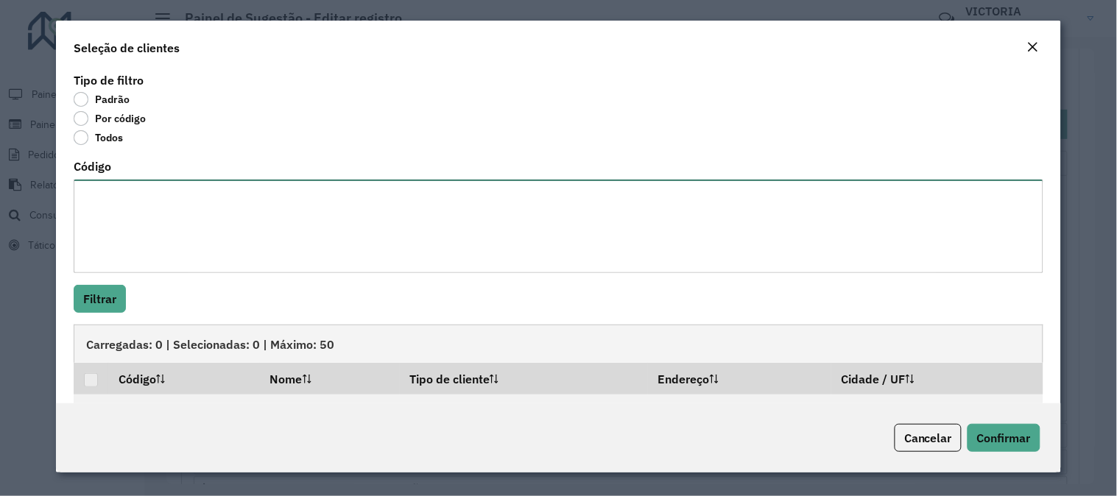
click at [122, 192] on textarea "Código" at bounding box center [559, 227] width 970 height 94
paste textarea "**********"
drag, startPoint x: 186, startPoint y: 199, endPoint x: 167, endPoint y: 192, distance: 20.3
click at [167, 192] on textarea "**********" at bounding box center [557, 227] width 966 height 94
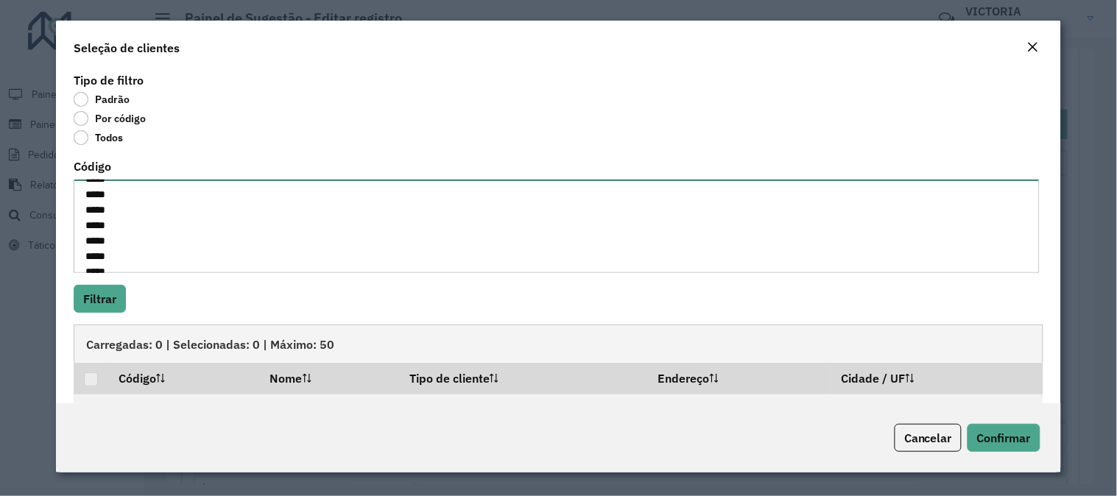
scroll to position [372, 0]
type textarea "***** ***** ***** ***** ***** ***** ***** ***** ***** ***** ***** ***** ***** *…"
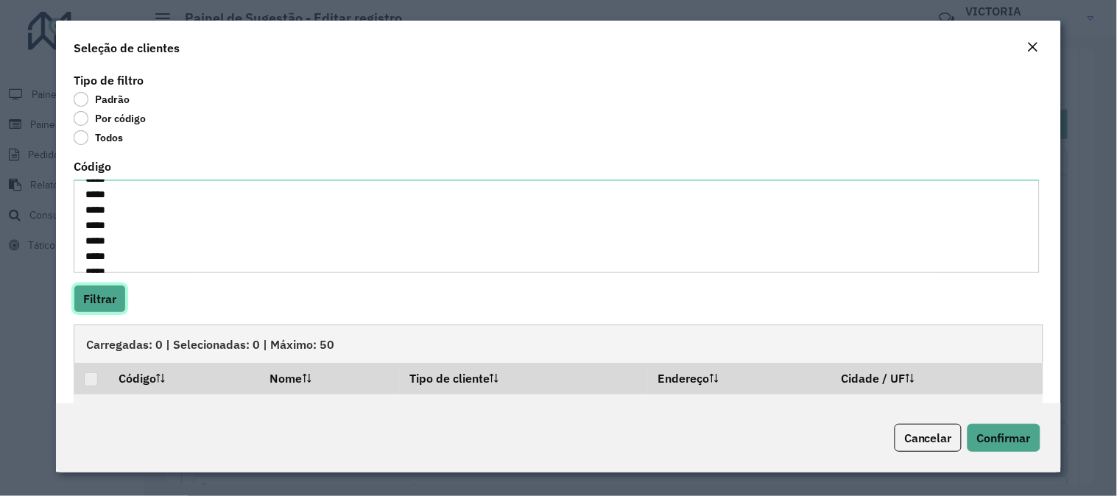
click at [112, 303] on button "Filtrar" at bounding box center [100, 299] width 52 height 28
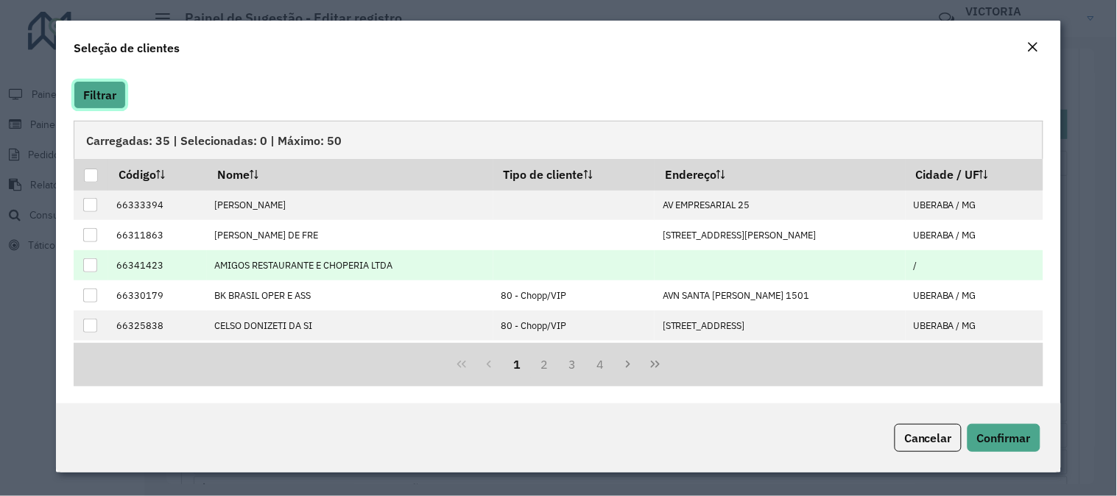
scroll to position [150, 0]
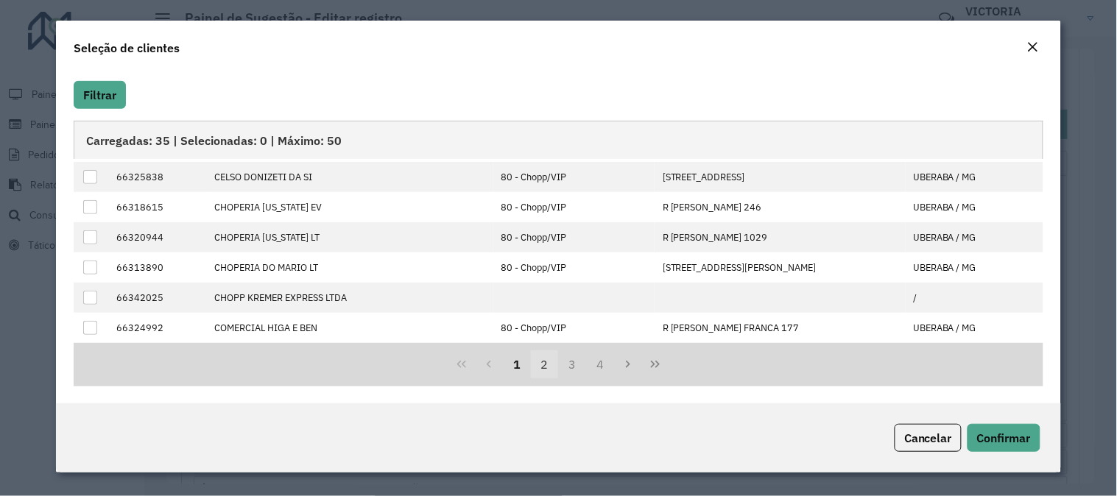
click at [535, 369] on button "2" at bounding box center [545, 365] width 28 height 28
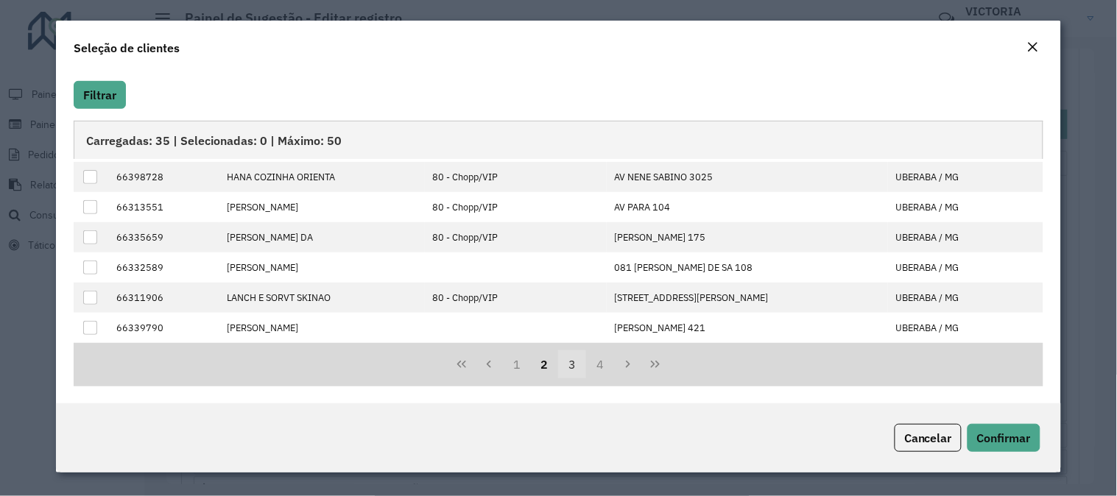
click at [564, 368] on button "3" at bounding box center [572, 365] width 28 height 28
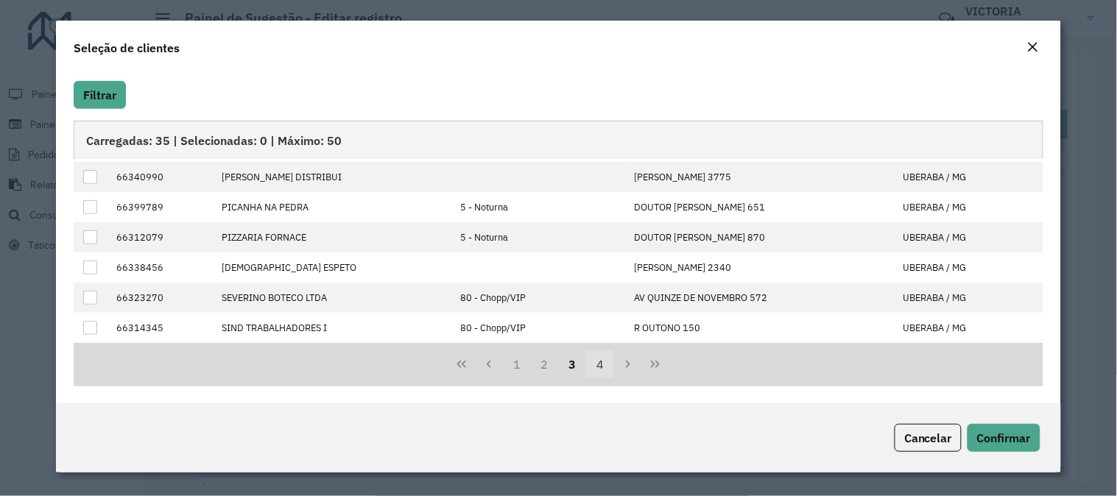
click at [604, 362] on button "4" at bounding box center [600, 365] width 28 height 28
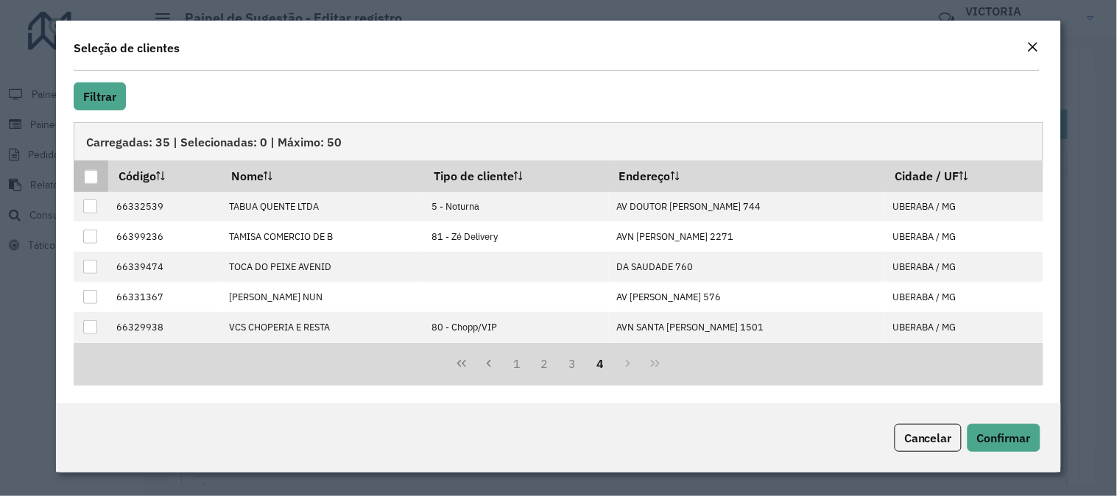
click at [89, 181] on div at bounding box center [91, 177] width 14 height 14
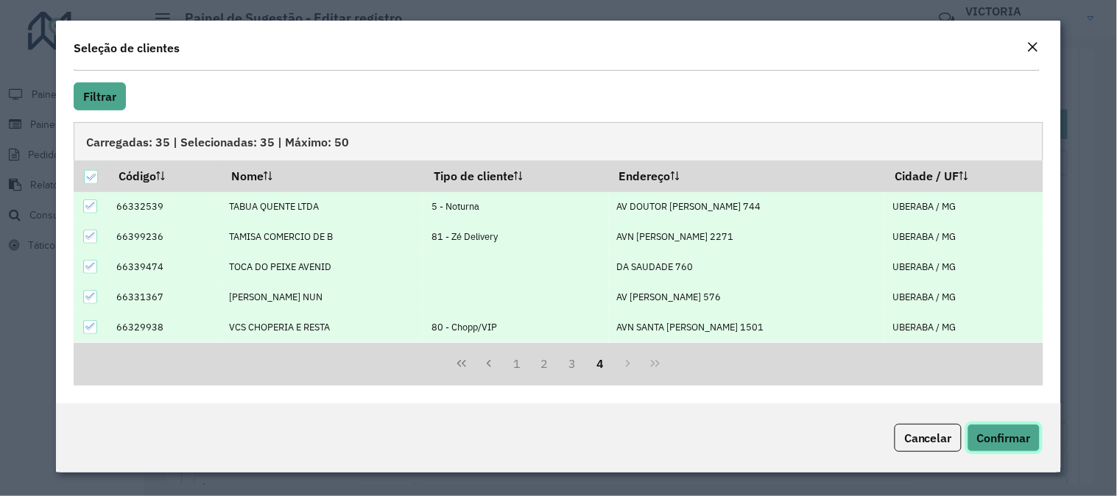
click at [1026, 435] on span "Confirmar" at bounding box center [1004, 438] width 54 height 15
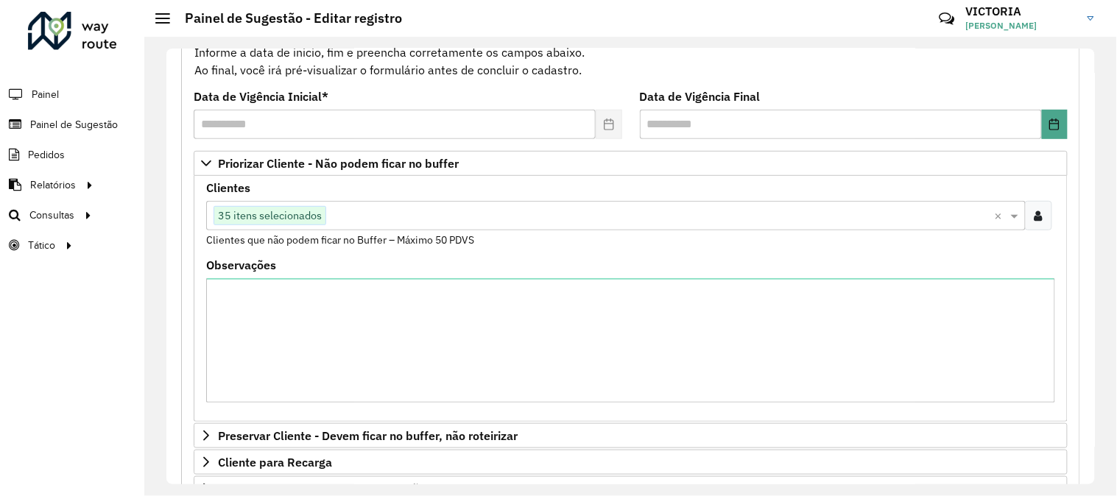
click at [1036, 221] on icon at bounding box center [1039, 216] width 8 height 12
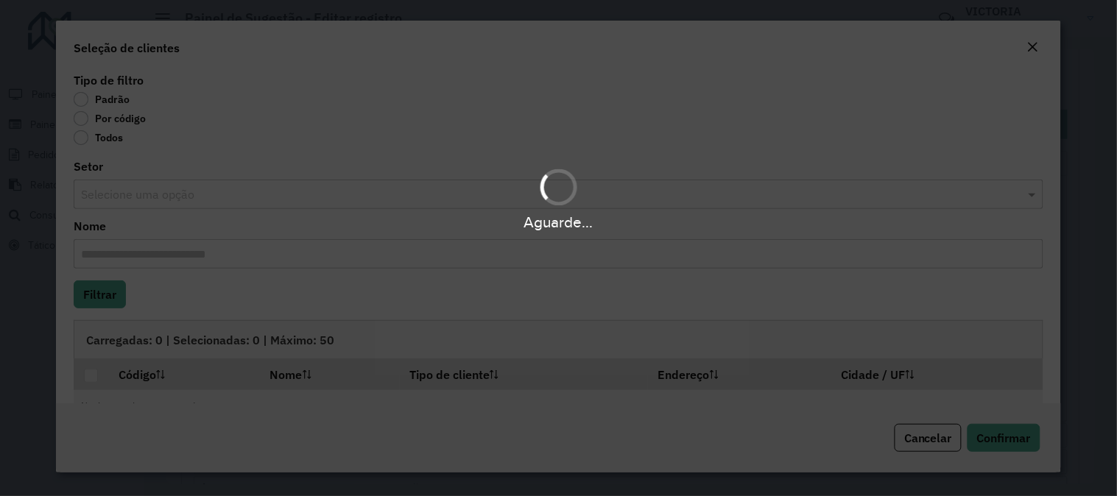
click at [80, 119] on label "Por código" at bounding box center [110, 118] width 72 height 15
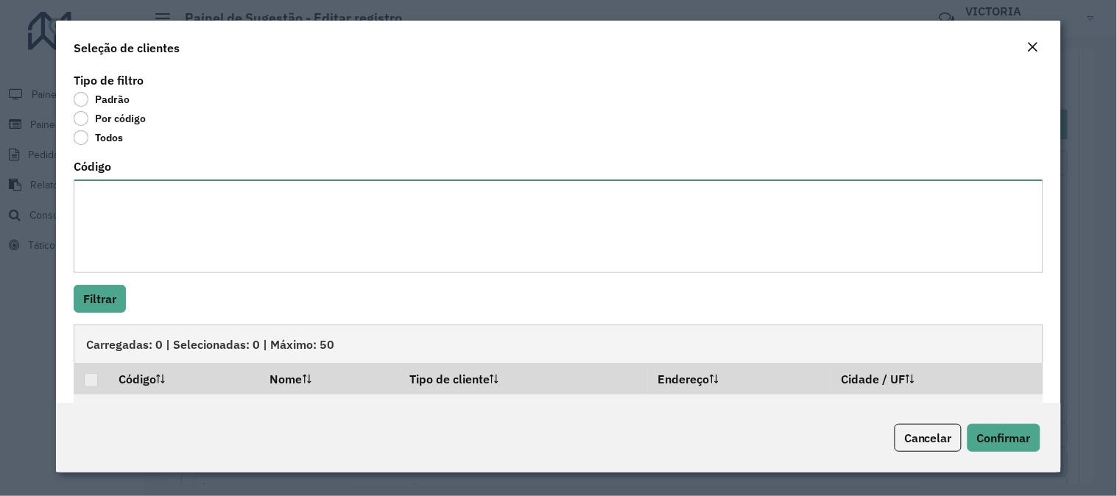
click at [127, 202] on textarea "Código" at bounding box center [559, 227] width 970 height 94
paste textarea "***** ***** ***** ***** ***** ***** ***** ***** ***** ***** ***** ***** ***** *…"
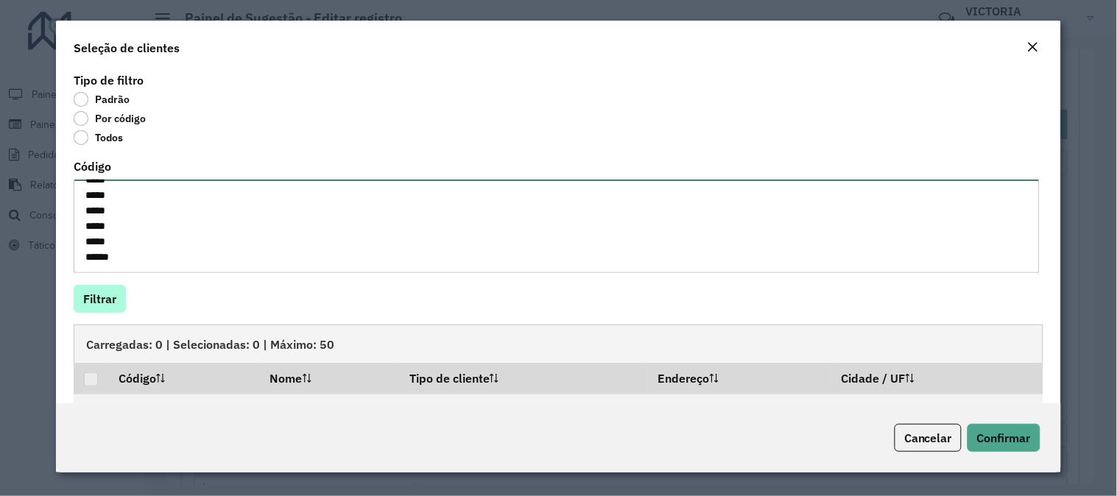
type textarea "***** ***** ***** ***** ***** ***** ***** ***** ***** ***** ***** ***** ***** *…"
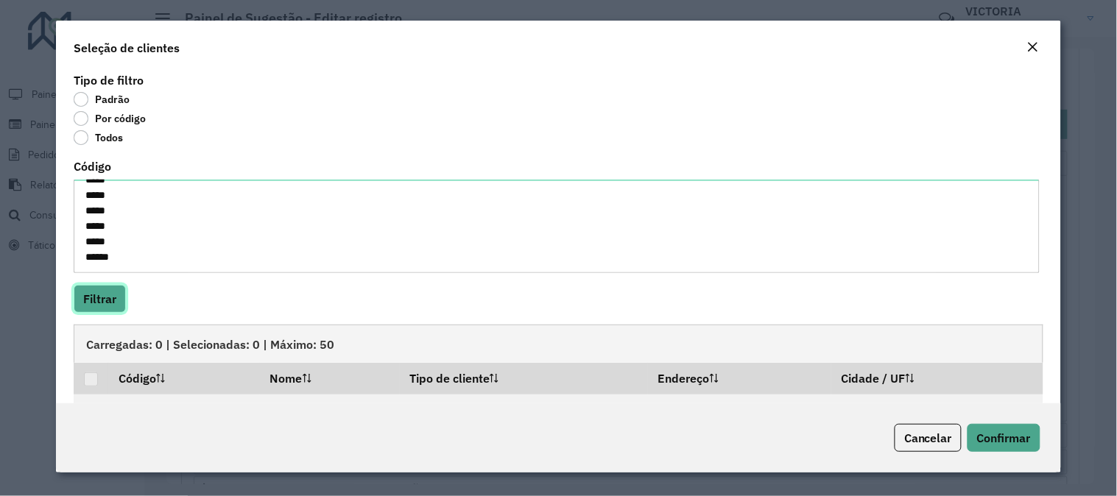
click at [105, 285] on button "Filtrar" at bounding box center [100, 299] width 52 height 28
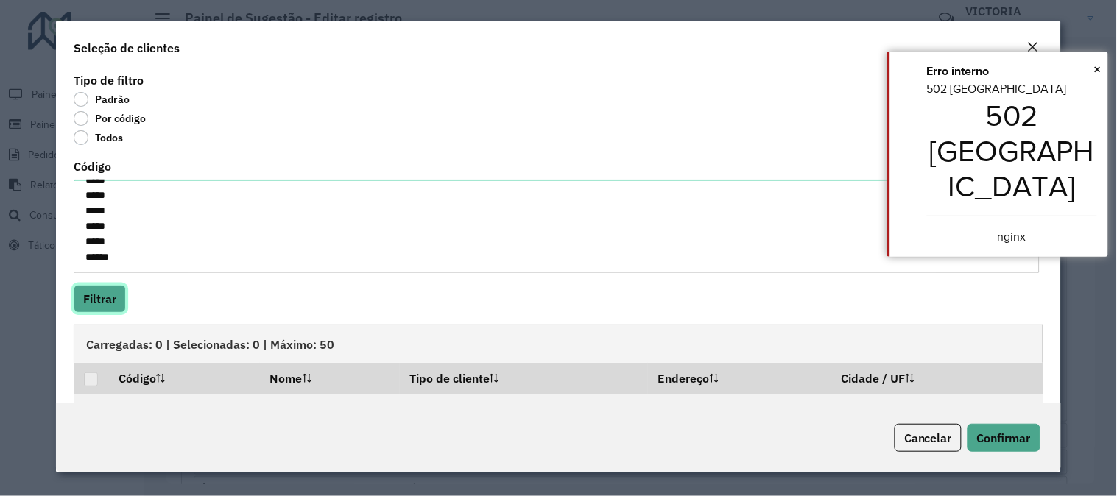
scroll to position [41, 0]
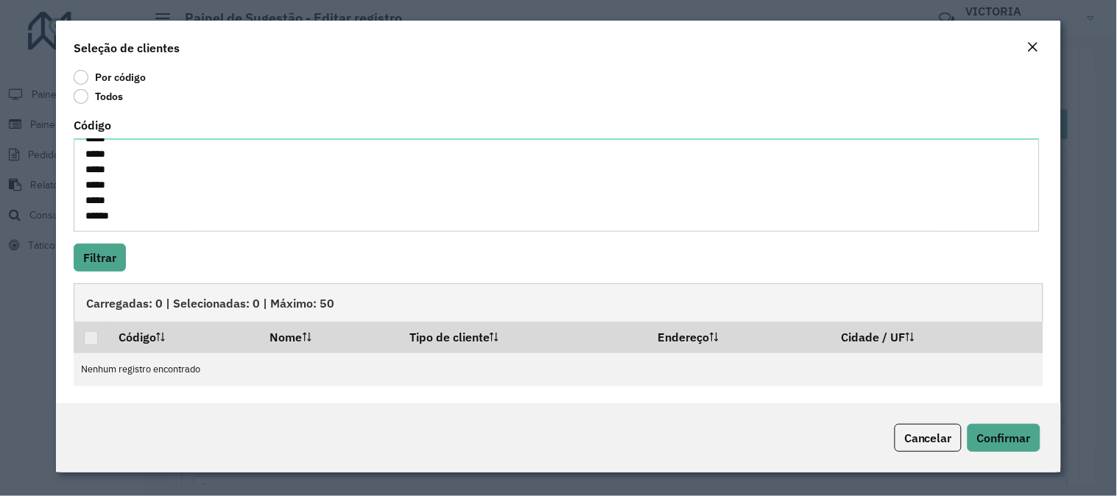
click at [1042, 49] on button "Close" at bounding box center [1033, 47] width 21 height 19
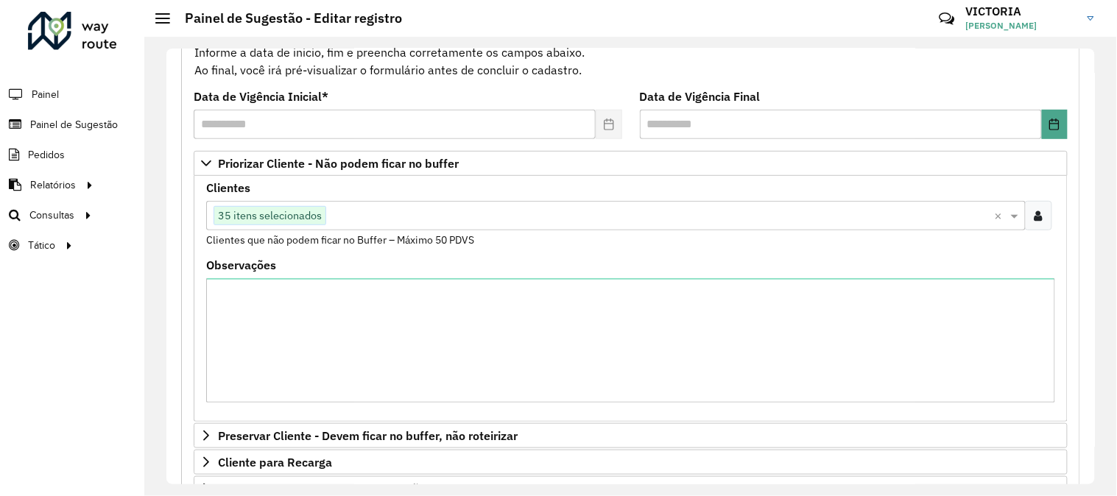
scroll to position [486, 0]
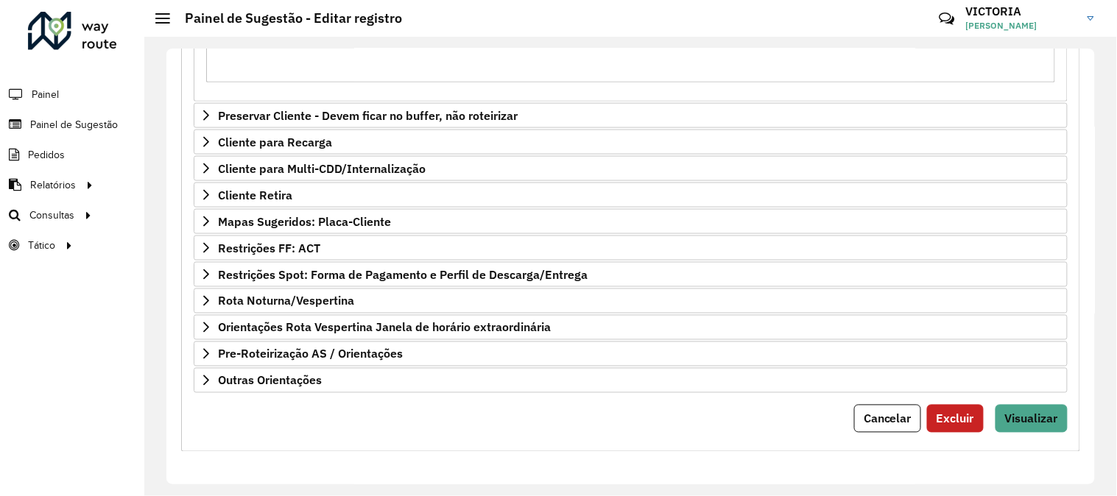
click at [1017, 436] on div "**********" at bounding box center [630, 74] width 899 height 755
click at [1047, 416] on span "Visualizar" at bounding box center [1031, 419] width 53 height 15
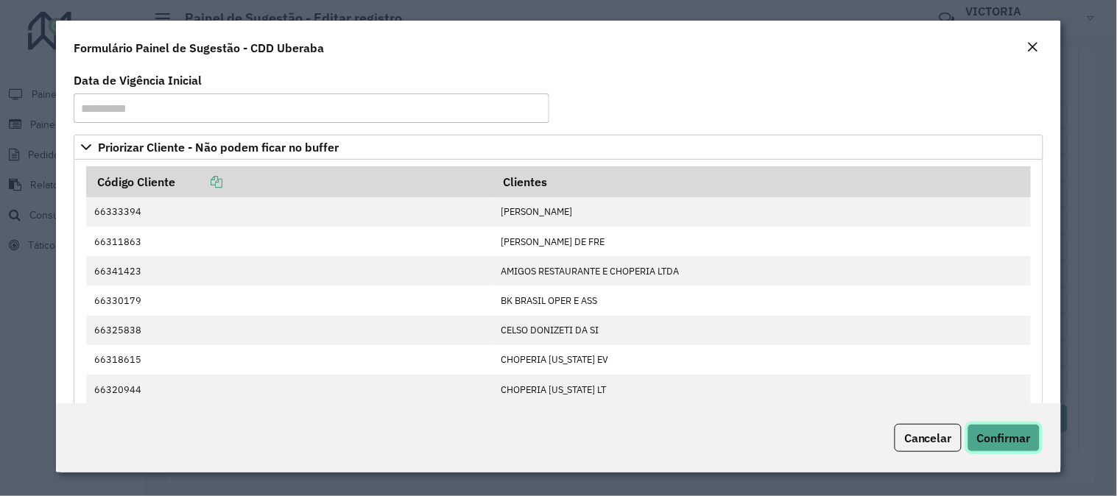
click at [1004, 436] on span "Confirmar" at bounding box center [1004, 438] width 54 height 15
